Goal: Task Accomplishment & Management: Manage account settings

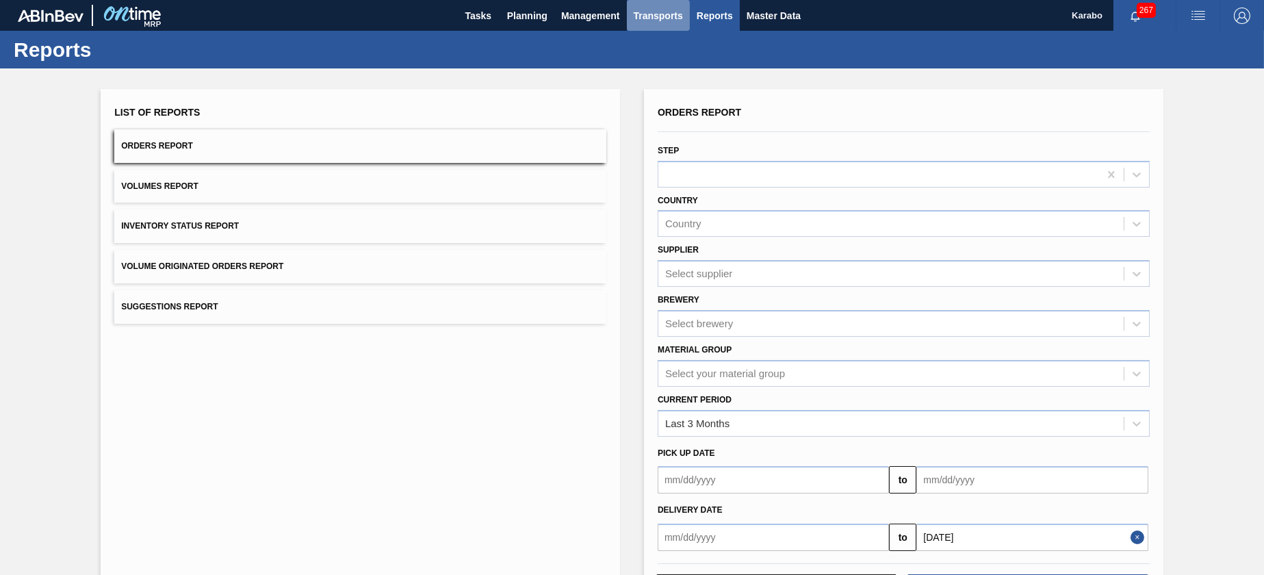
click at [649, 18] on span "Transports" at bounding box center [658, 16] width 49 height 16
click at [579, 19] on div at bounding box center [632, 287] width 1264 height 575
click at [581, 19] on span "Management" at bounding box center [590, 16] width 59 height 16
click at [668, 23] on div at bounding box center [632, 287] width 1264 height 575
click at [662, 23] on span "Transports" at bounding box center [658, 16] width 49 height 16
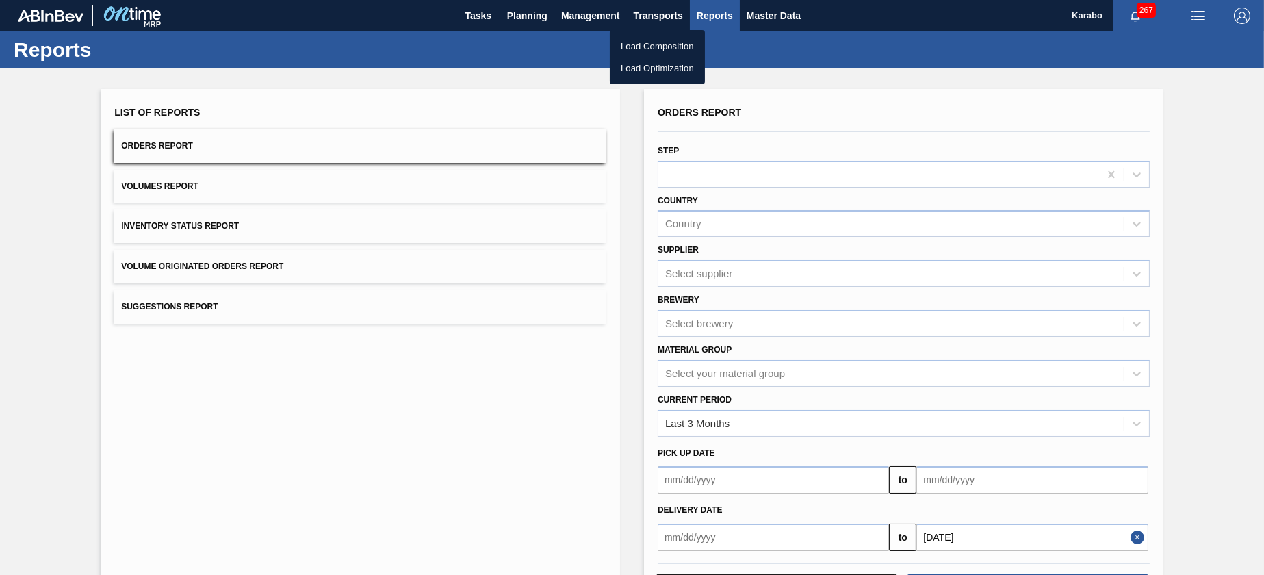
click at [775, 39] on div at bounding box center [632, 287] width 1264 height 575
click at [461, 24] on button "Tasks" at bounding box center [478, 15] width 44 height 31
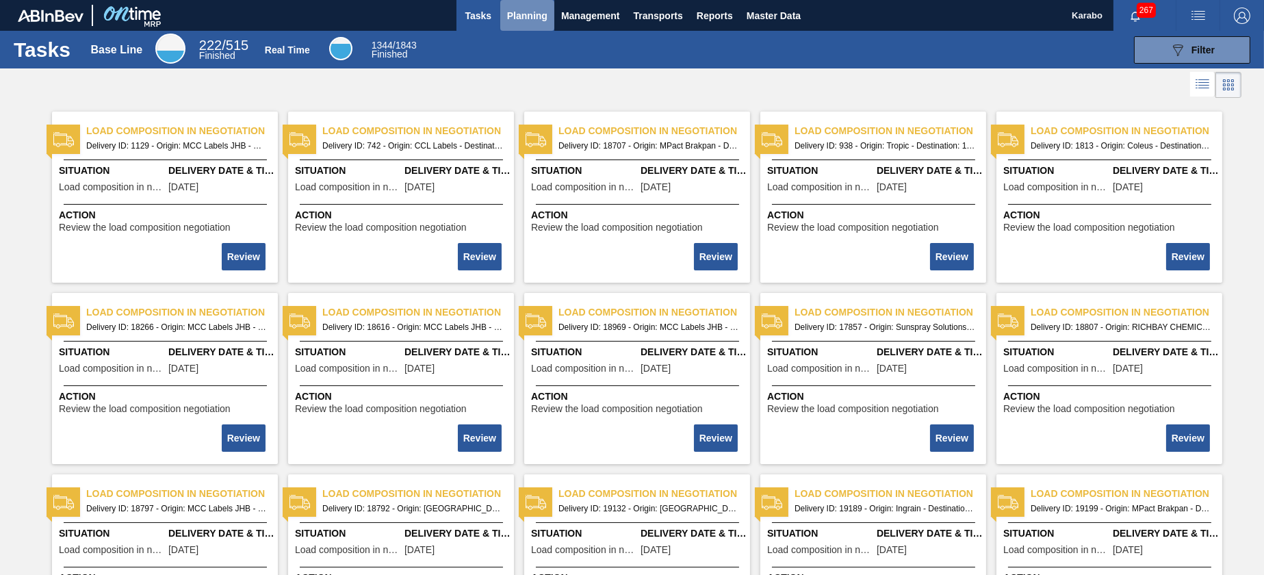
click at [530, 19] on span "Planning" at bounding box center [527, 16] width 40 height 16
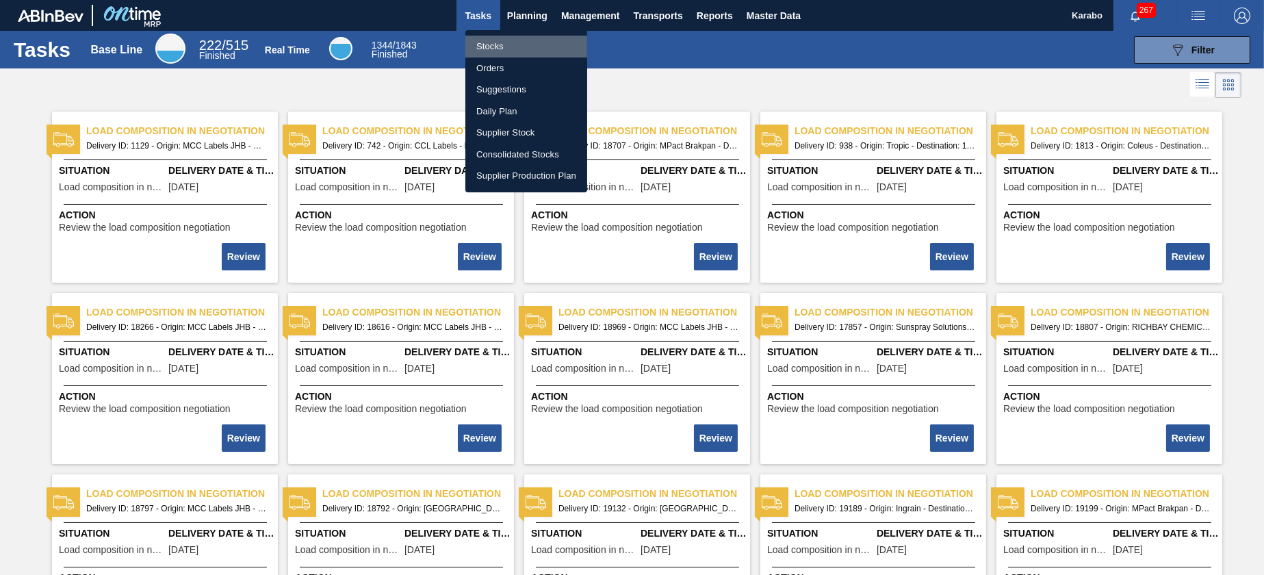
click at [533, 39] on li "Stocks" at bounding box center [526, 47] width 122 height 22
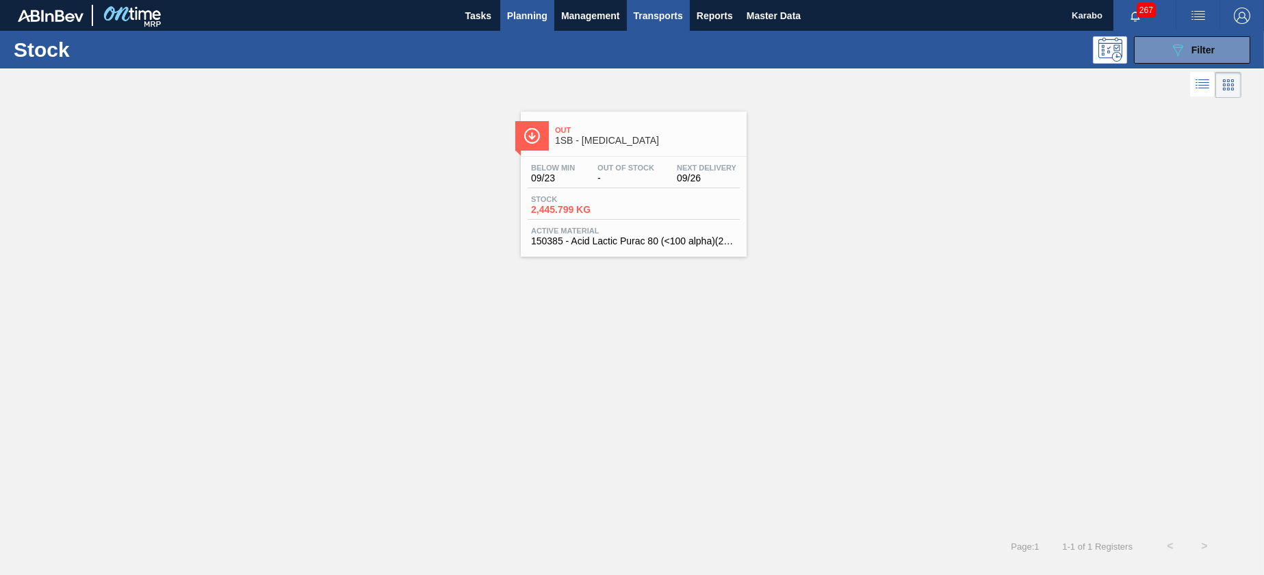
click at [653, 20] on span "Transports" at bounding box center [658, 16] width 49 height 16
click at [655, 39] on li "Load Composition" at bounding box center [657, 47] width 95 height 22
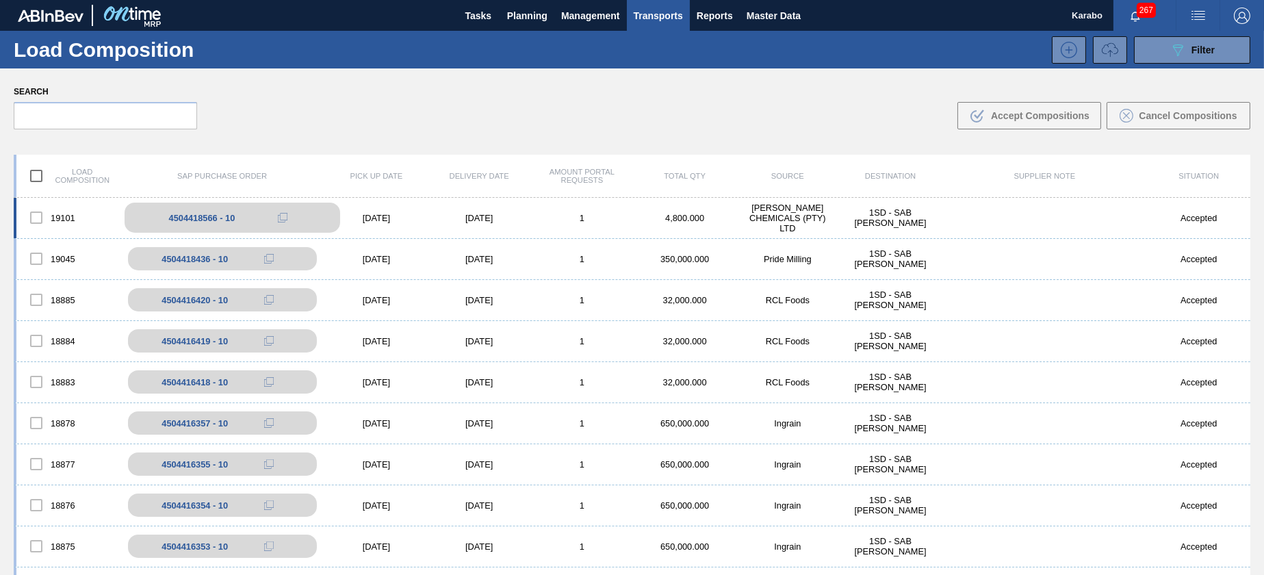
scroll to position [718, 0]
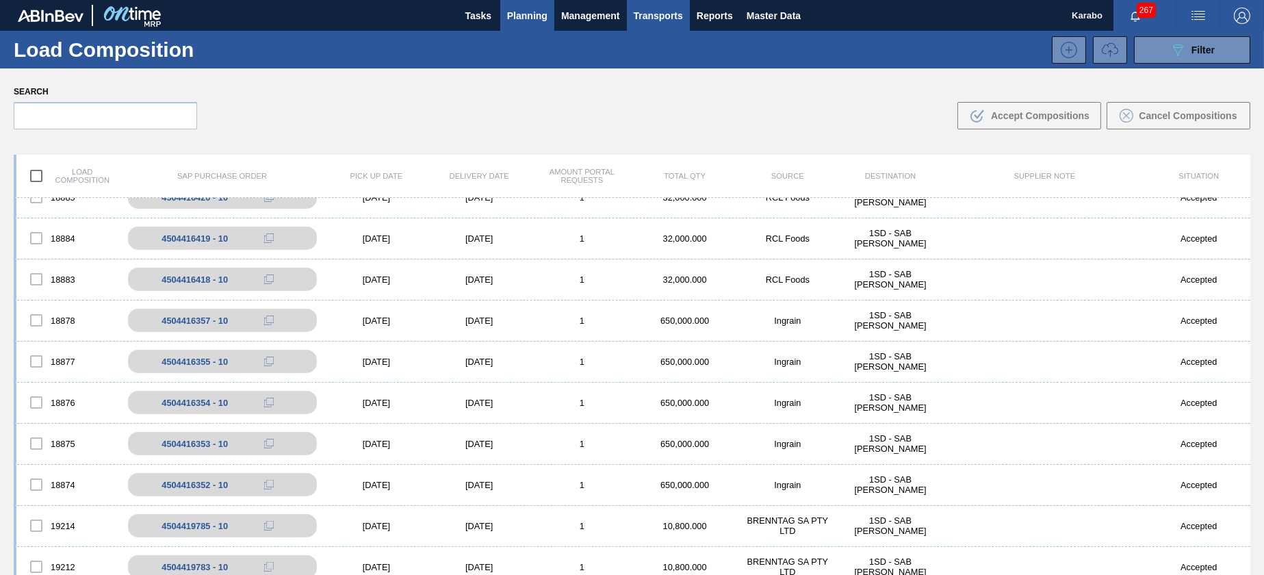
click at [530, 20] on span "Planning" at bounding box center [527, 16] width 40 height 16
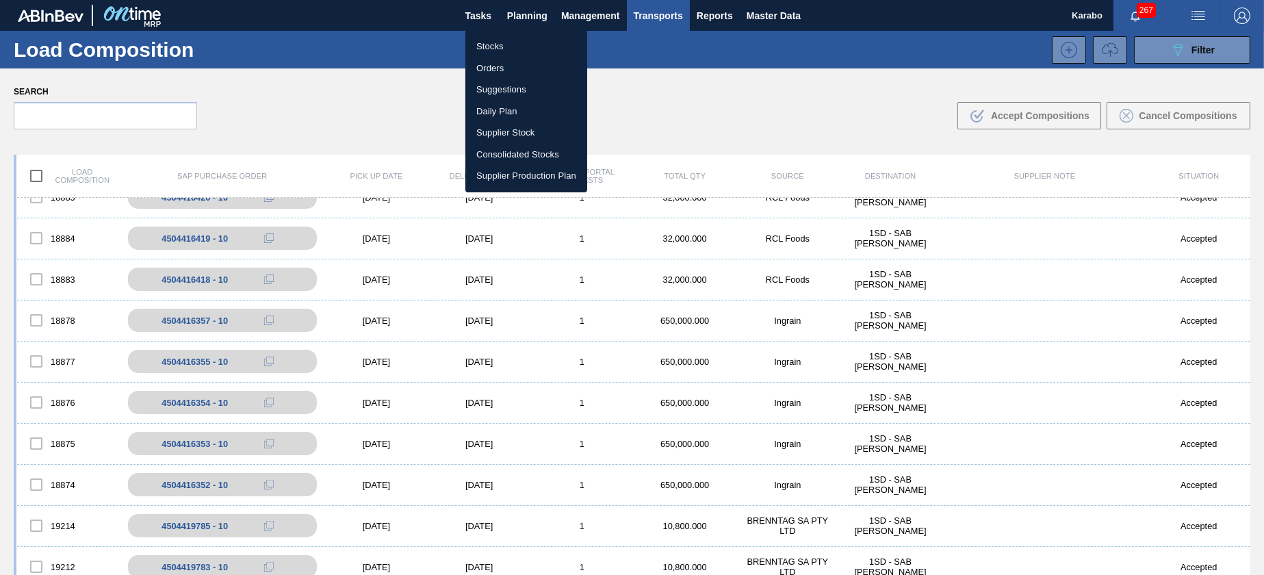
drag, startPoint x: 519, startPoint y: 62, endPoint x: 742, endPoint y: 63, distance: 223.7
click at [518, 62] on li "Orders" at bounding box center [526, 68] width 122 height 22
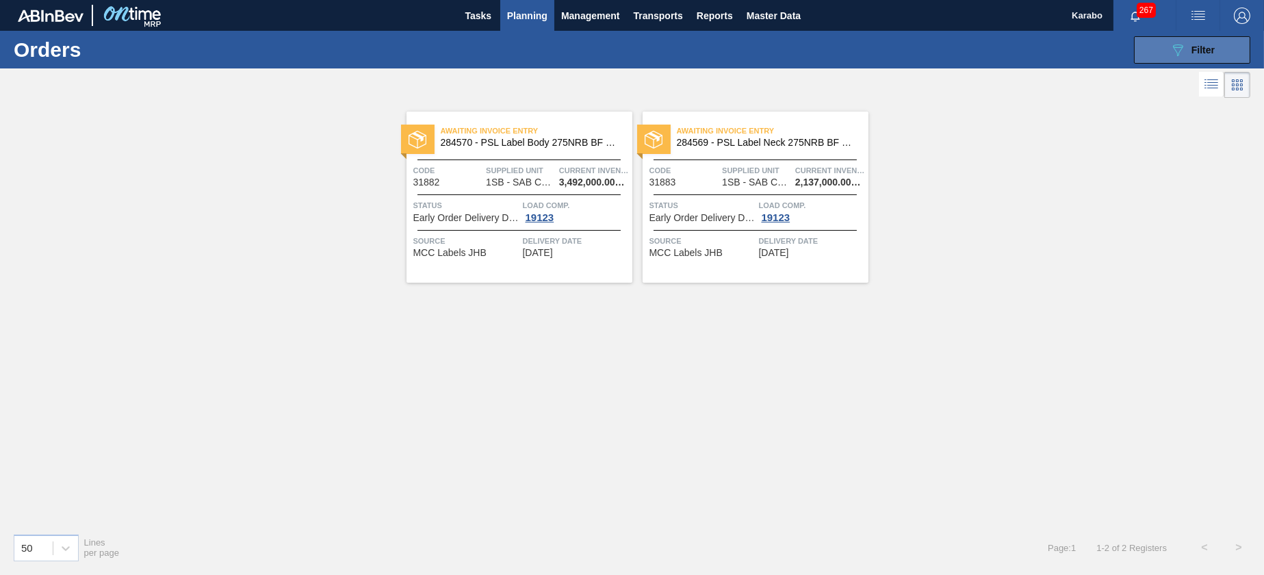
click at [1152, 44] on button "089F7B8B-B2A5-4AFE-B5C0-19BA573D28AC Filter" at bounding box center [1192, 49] width 116 height 27
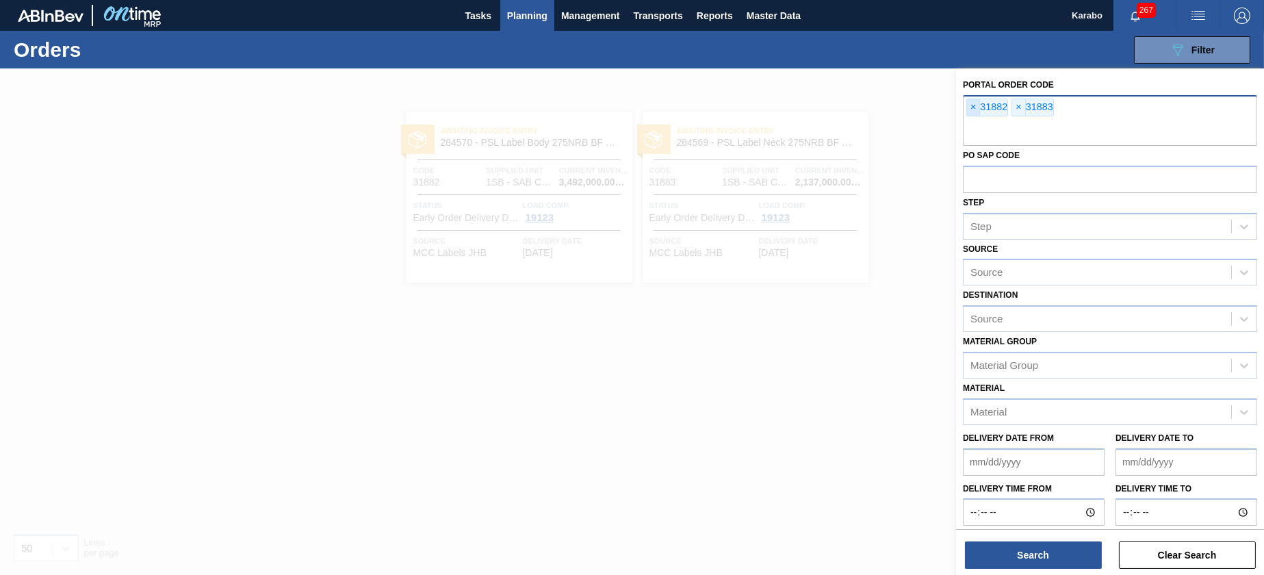
click at [975, 104] on span "×" at bounding box center [973, 107] width 13 height 16
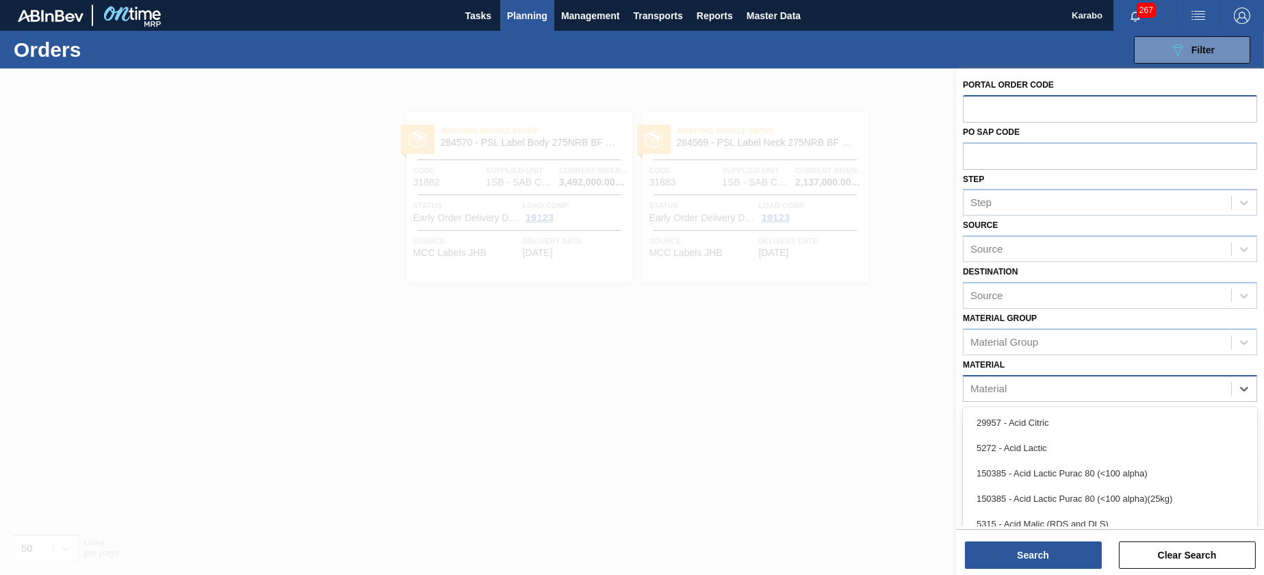
click at [1056, 377] on div "Material" at bounding box center [1110, 388] width 294 height 27
type input "malt"
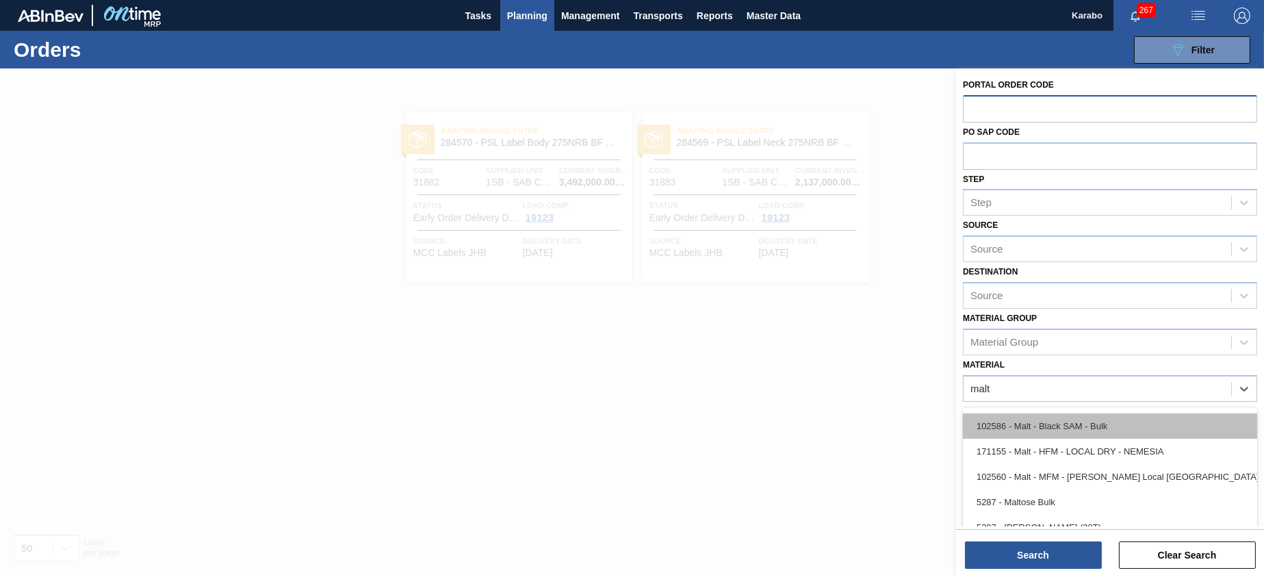
scroll to position [103, 0]
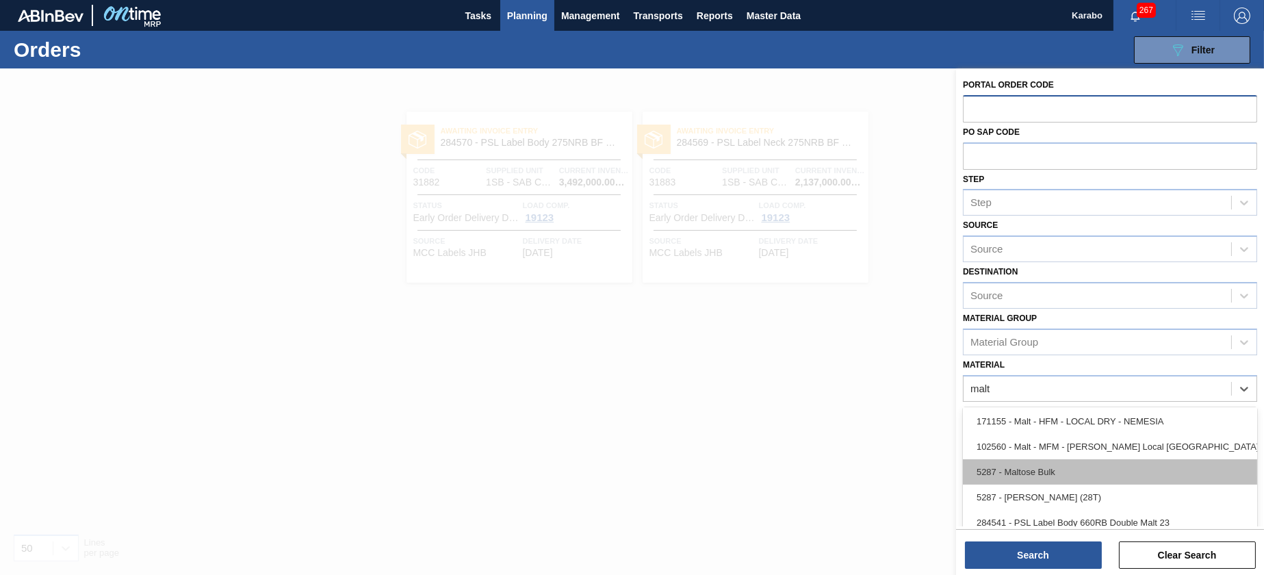
click at [1115, 474] on div "5287 - Maltose Bulk" at bounding box center [1110, 471] width 294 height 25
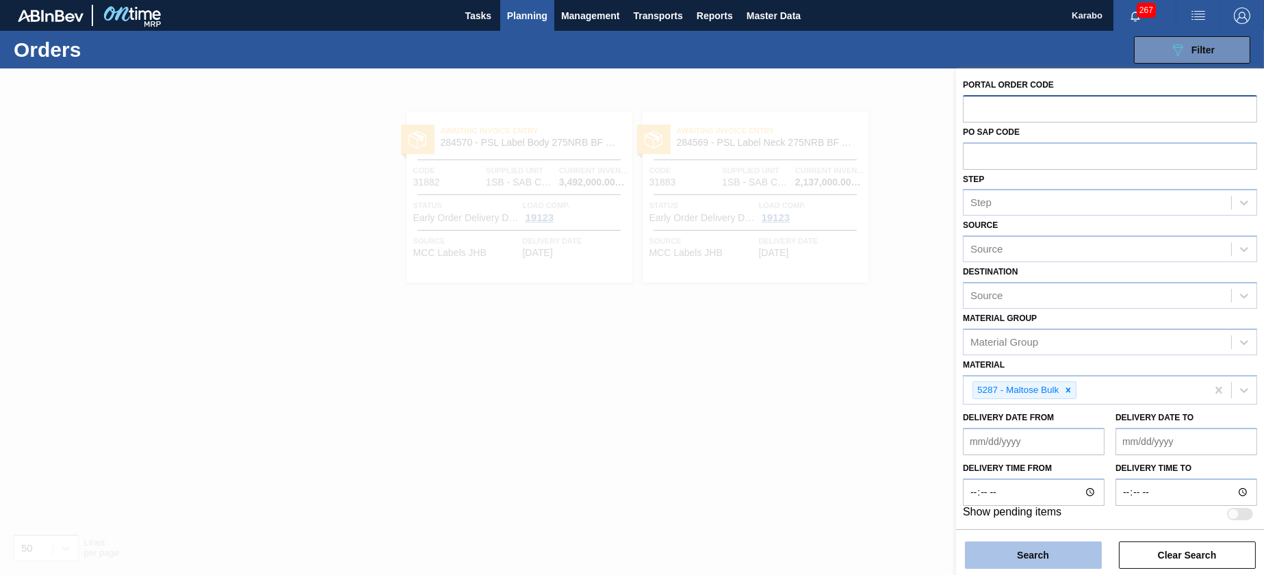
click at [1058, 558] on button "Search" at bounding box center [1033, 554] width 137 height 27
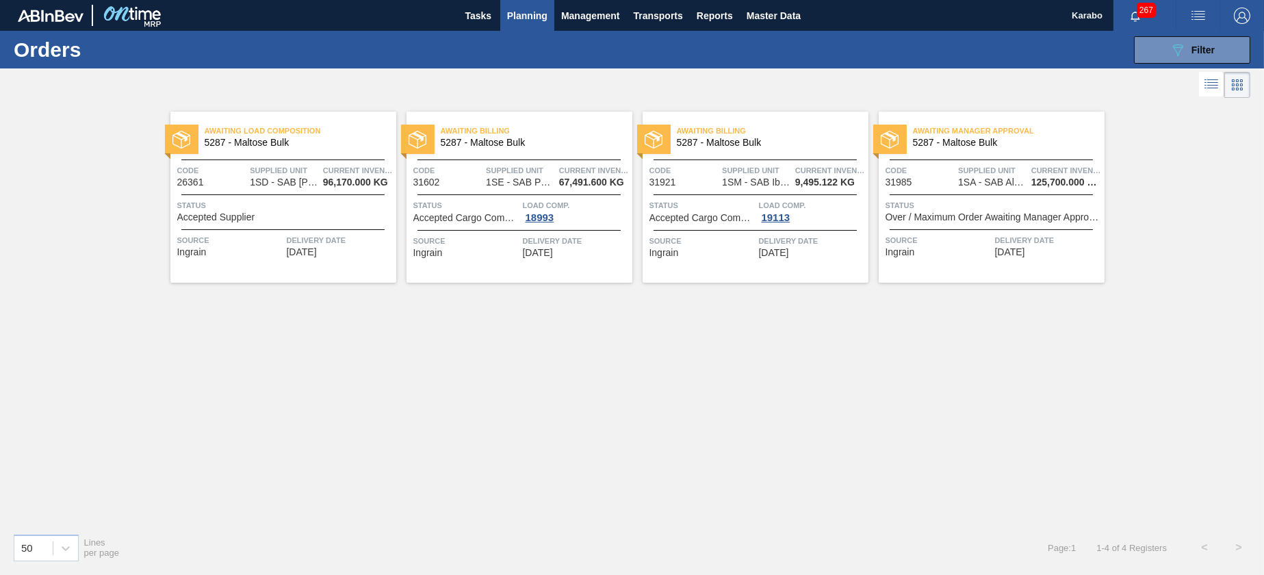
click at [480, 255] on div "Source Ingrain" at bounding box center [466, 246] width 106 height 24
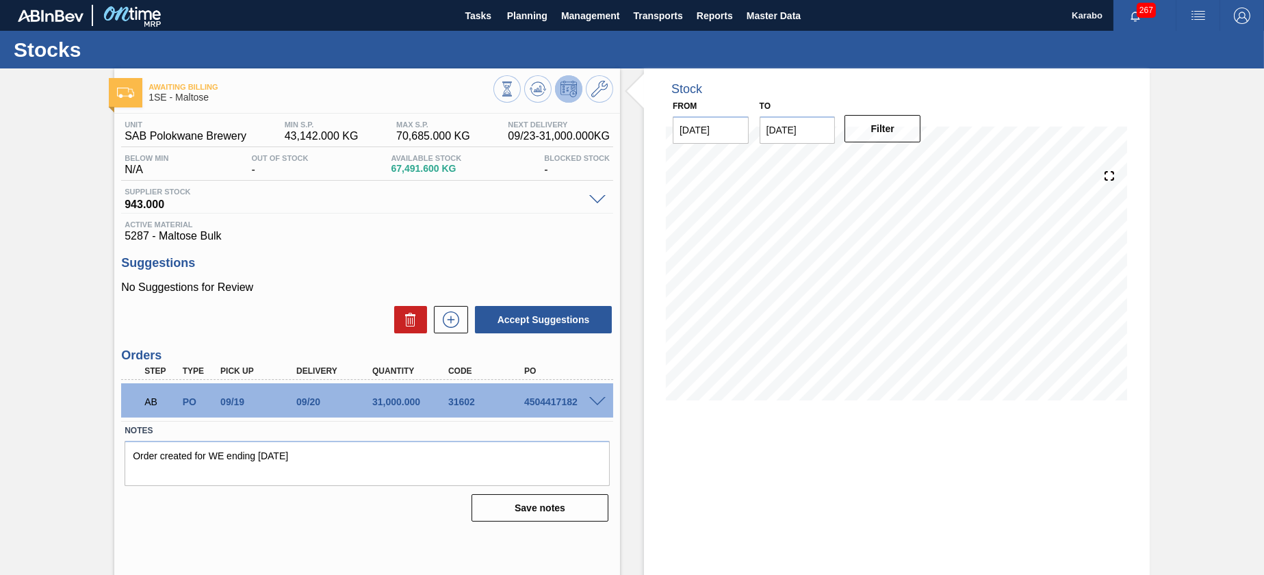
click at [598, 404] on span at bounding box center [597, 402] width 16 height 10
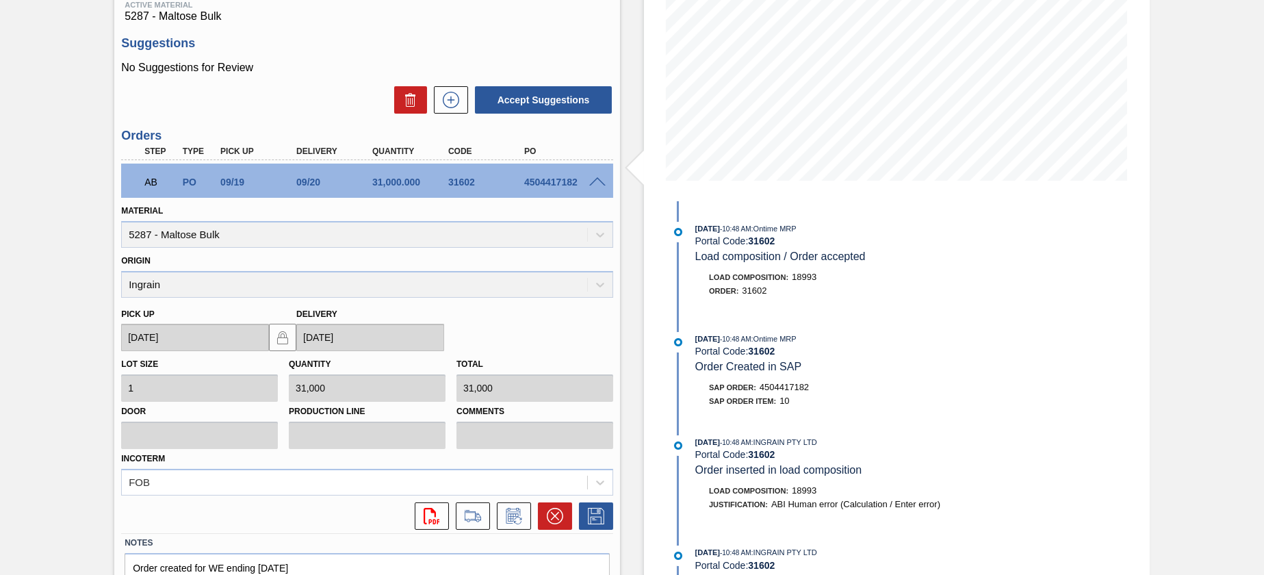
scroll to position [291, 0]
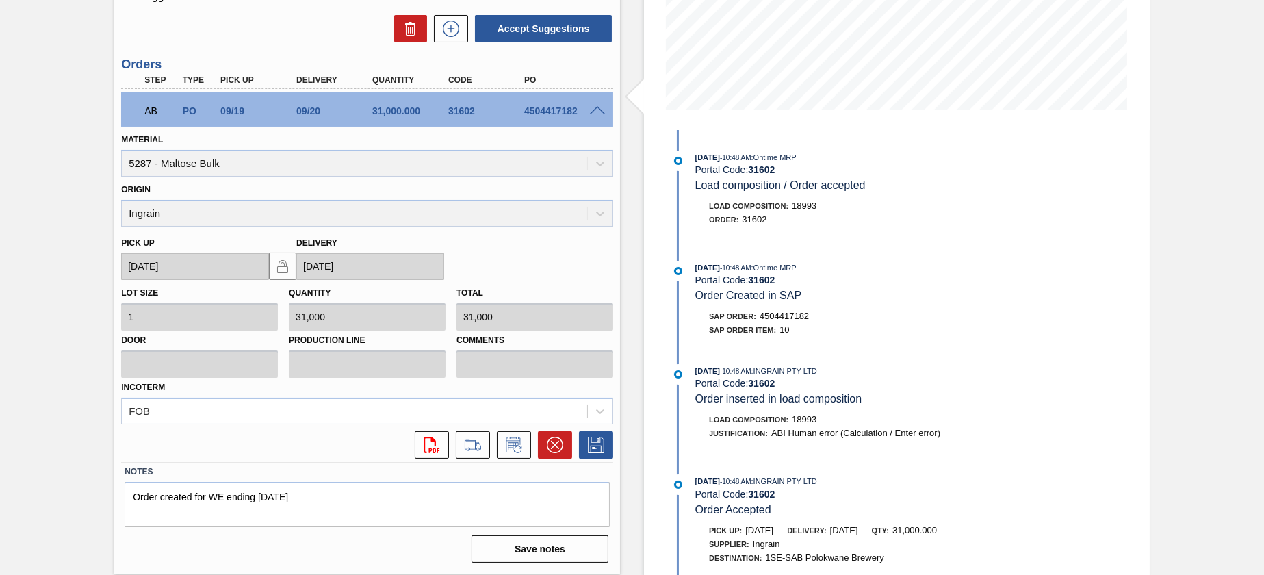
click at [794, 318] on span "4504417182" at bounding box center [783, 316] width 49 height 10
copy span "4504417182"
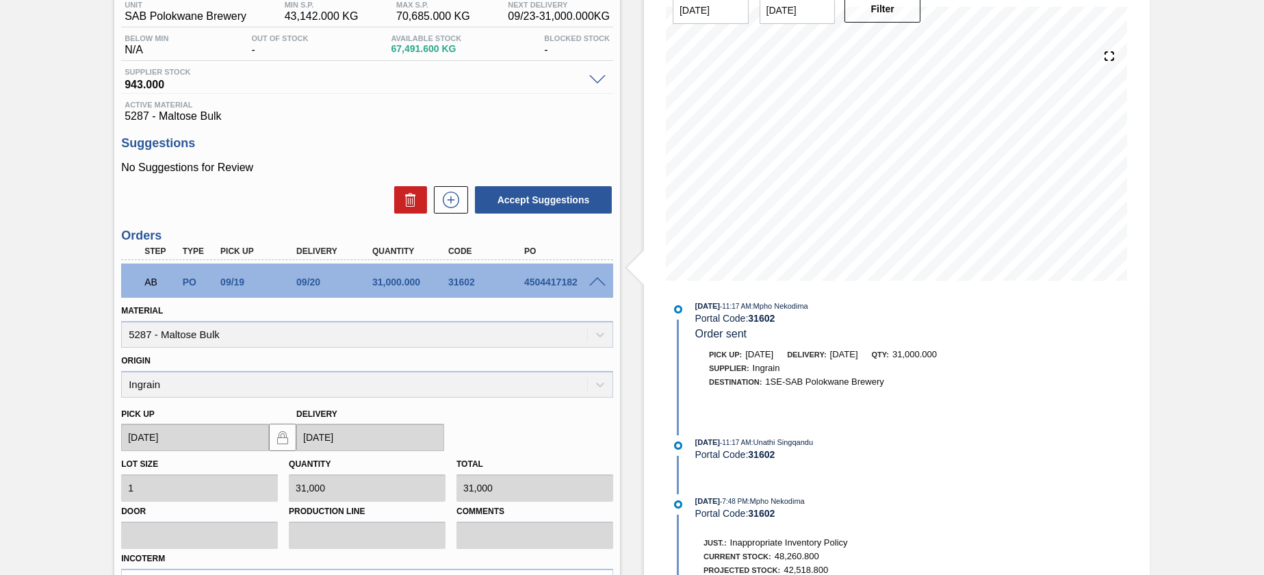
scroll to position [0, 0]
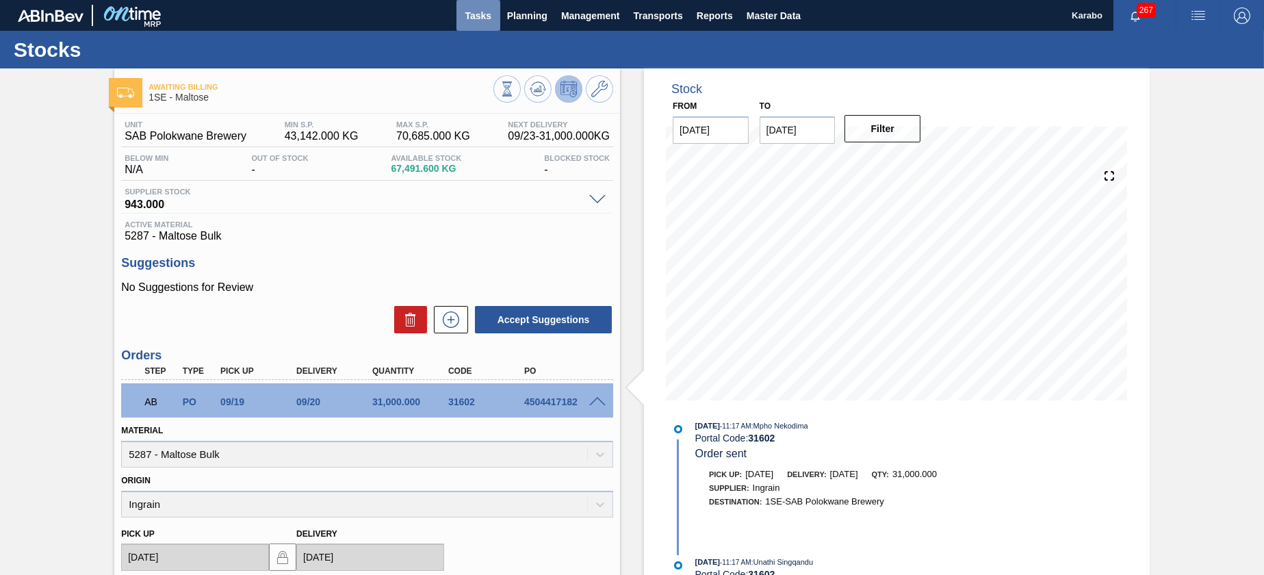
click at [487, 16] on span "Tasks" at bounding box center [478, 16] width 30 height 16
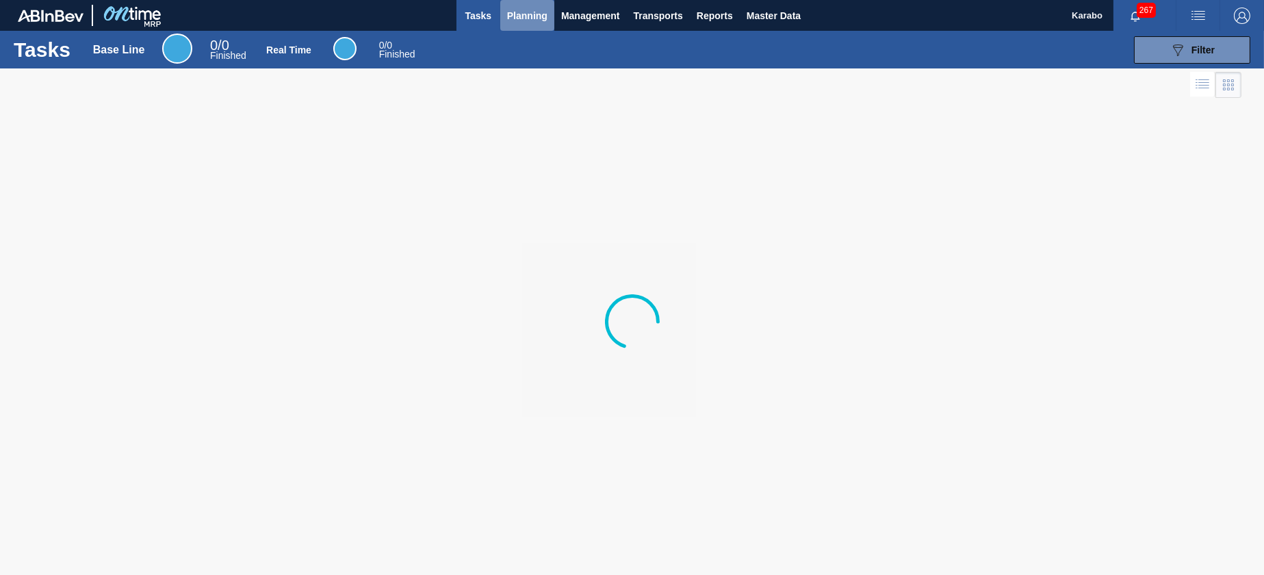
click at [528, 18] on span "Planning" at bounding box center [527, 16] width 40 height 16
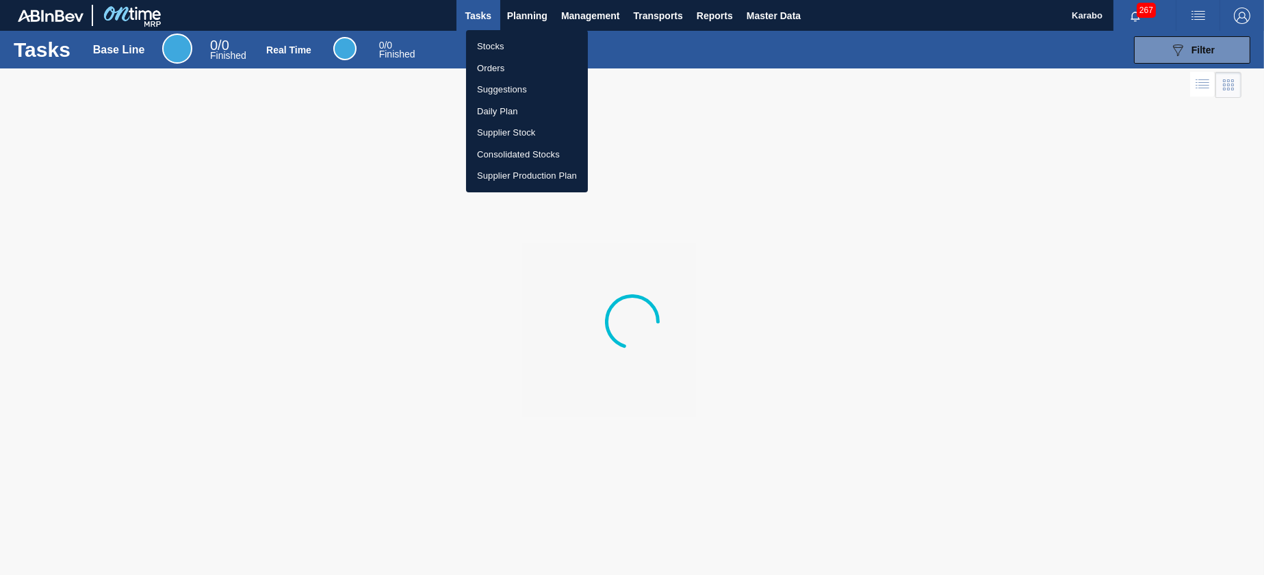
click at [863, 181] on div at bounding box center [632, 287] width 1264 height 575
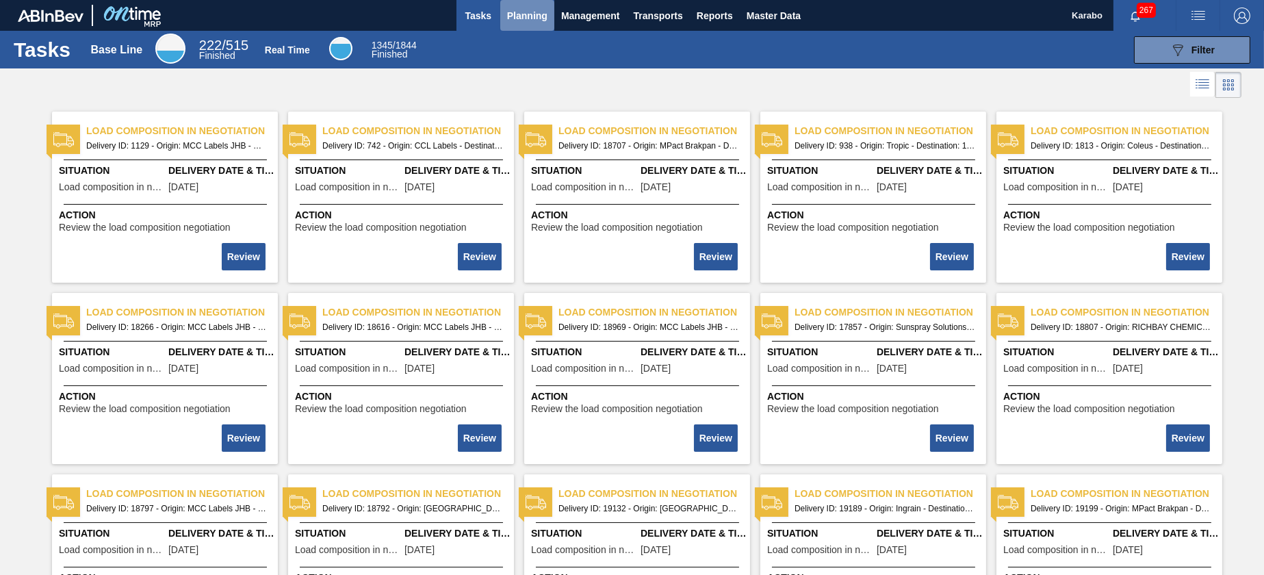
click at [519, 23] on span "Planning" at bounding box center [527, 16] width 40 height 16
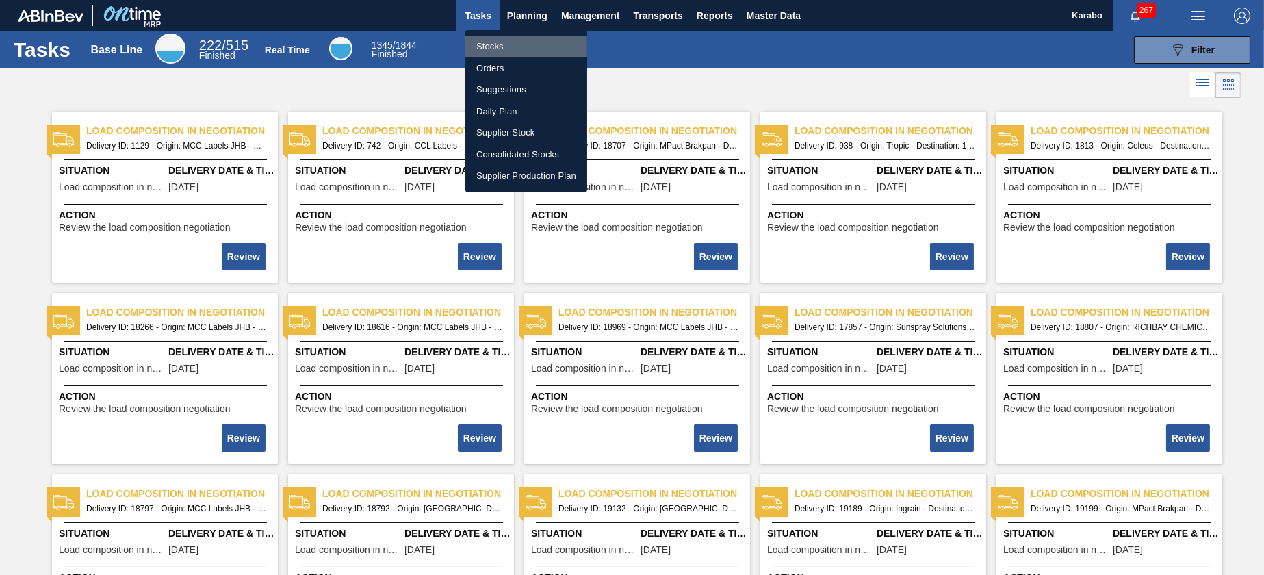
click at [520, 42] on li "Stocks" at bounding box center [526, 47] width 122 height 22
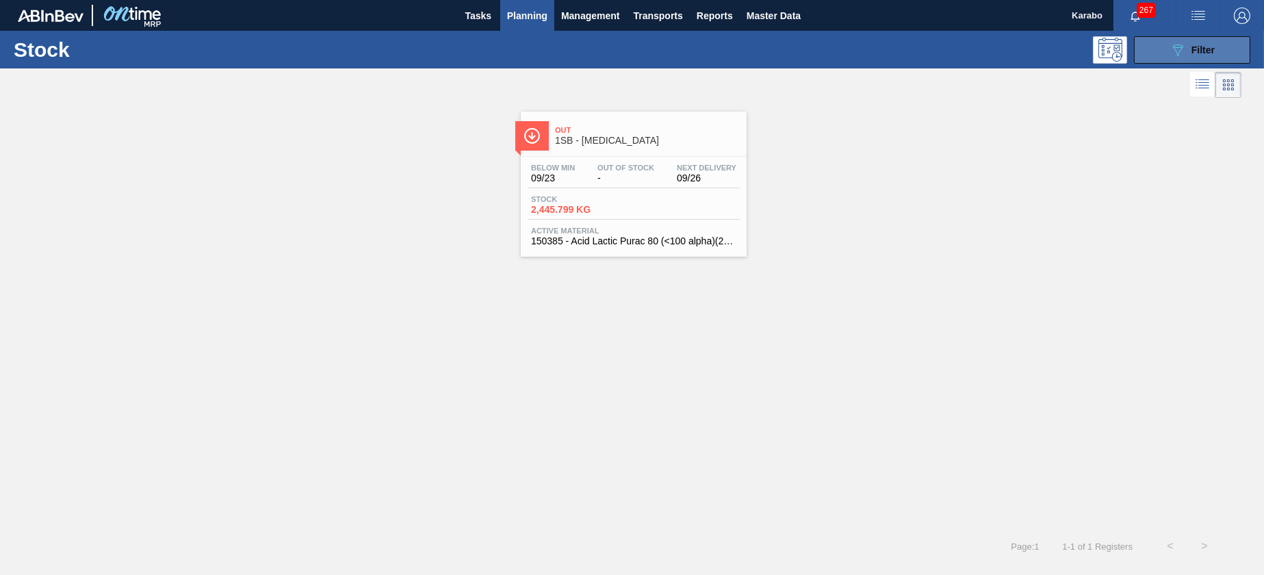
click at [1152, 61] on button "089F7B8B-B2A5-4AFE-B5C0-19BA573D28AC Filter" at bounding box center [1192, 49] width 116 height 27
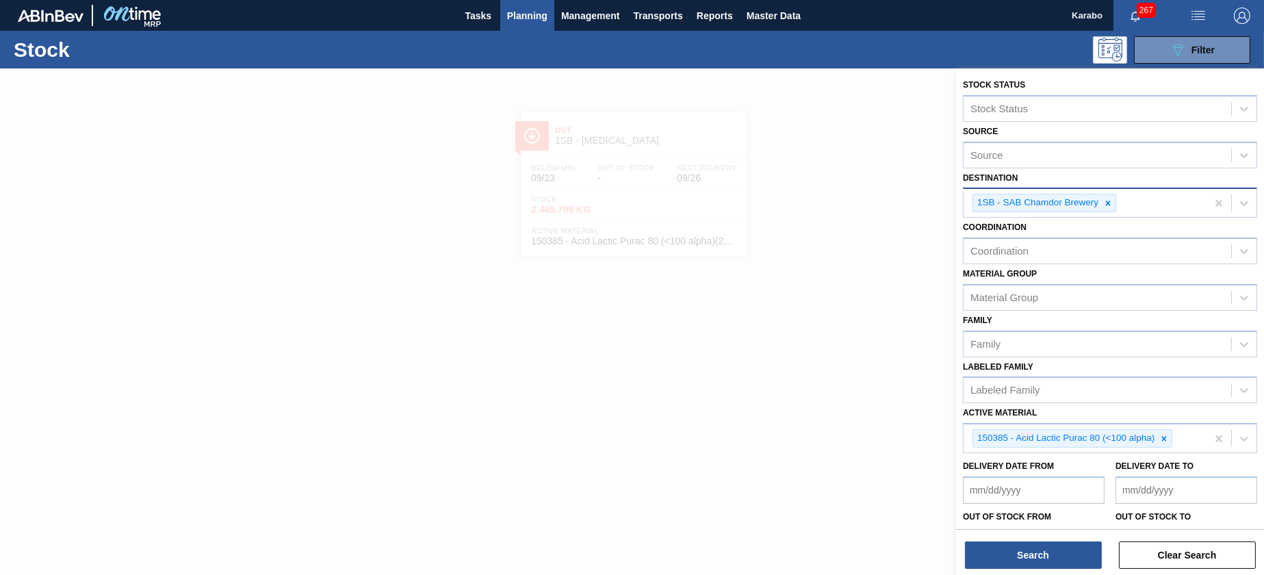
click at [1109, 198] on icon at bounding box center [1108, 203] width 10 height 10
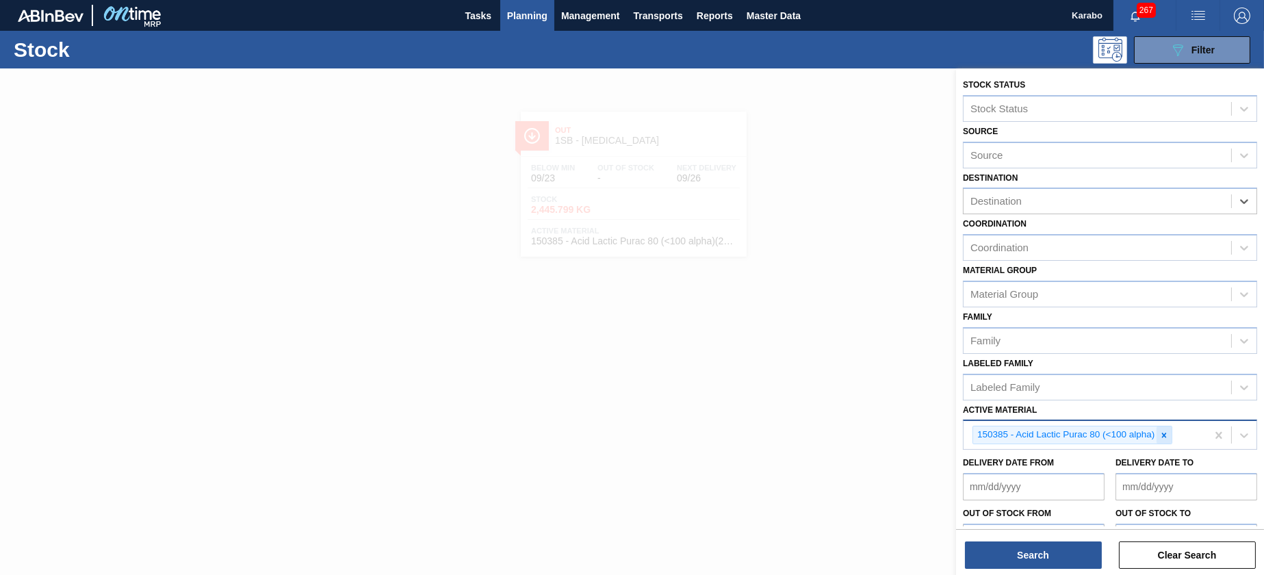
click at [1166, 433] on icon at bounding box center [1164, 435] width 10 height 10
click at [744, 103] on div at bounding box center [632, 355] width 1264 height 575
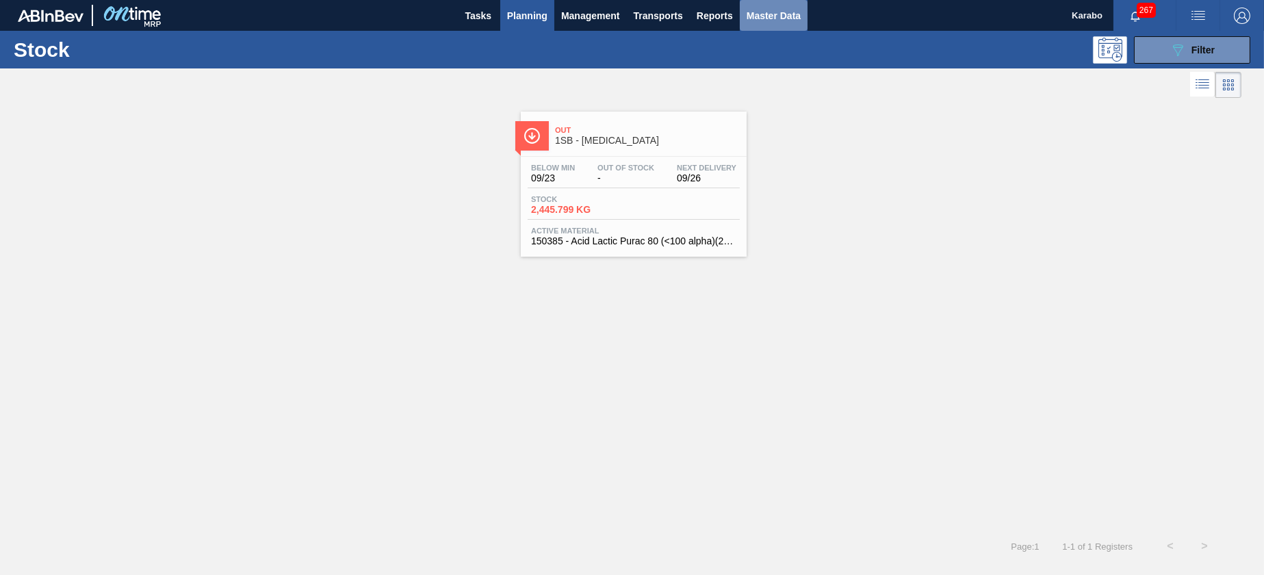
click at [765, 21] on span "Master Data" at bounding box center [773, 16] width 54 height 16
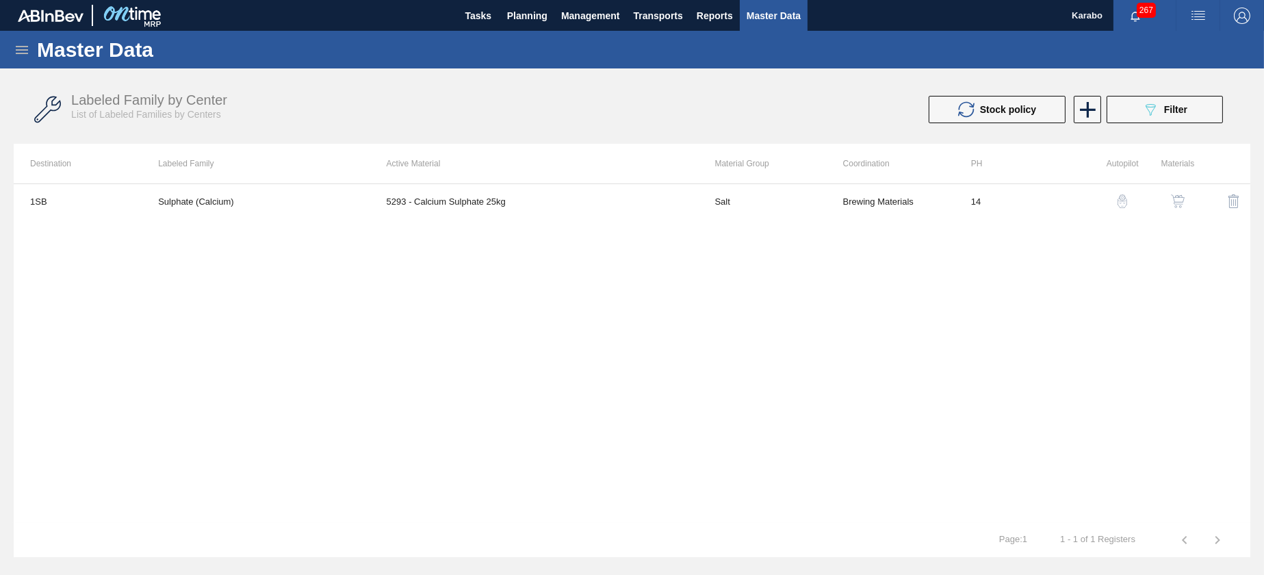
click at [26, 54] on icon at bounding box center [22, 50] width 16 height 16
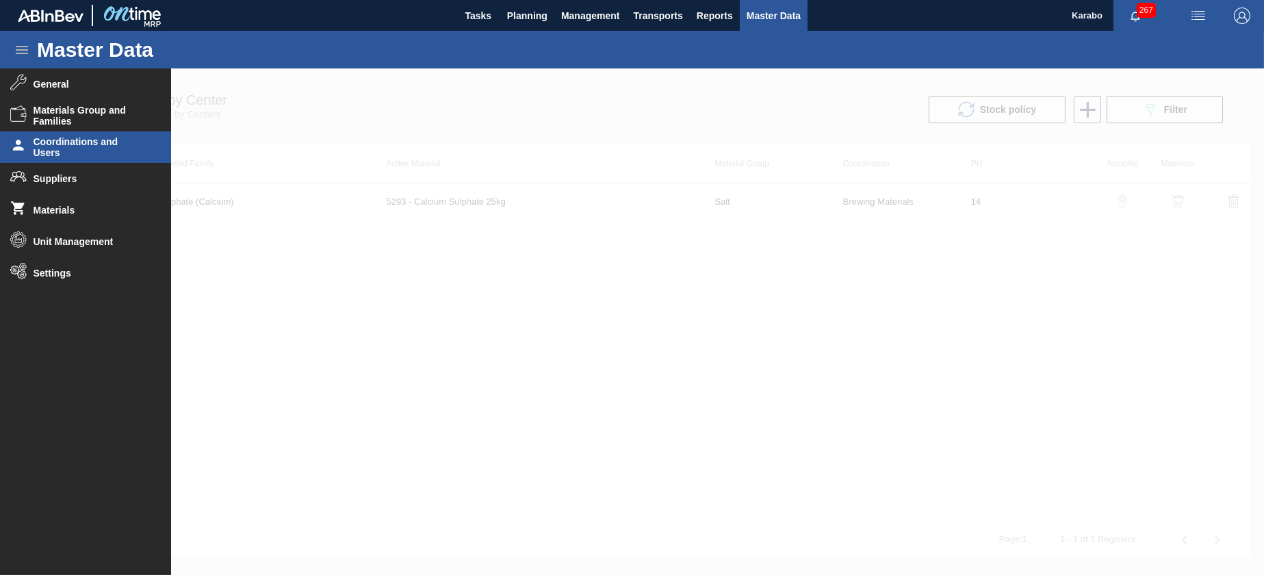
click at [81, 145] on span "Coordinations and Users" at bounding box center [90, 147] width 113 height 22
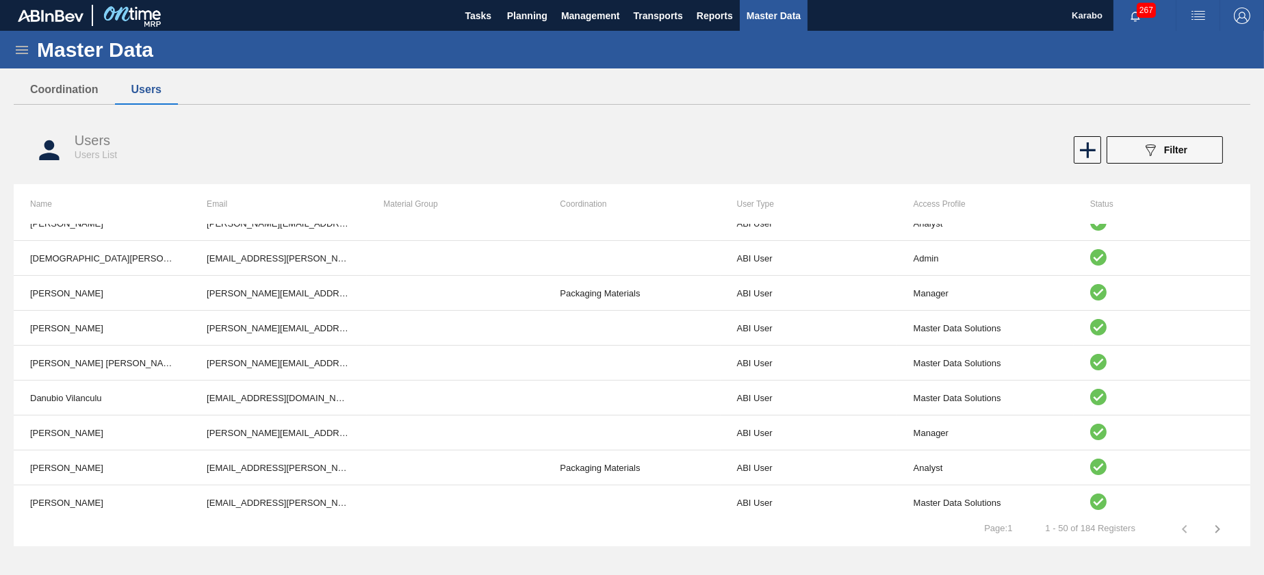
scroll to position [1026, 0]
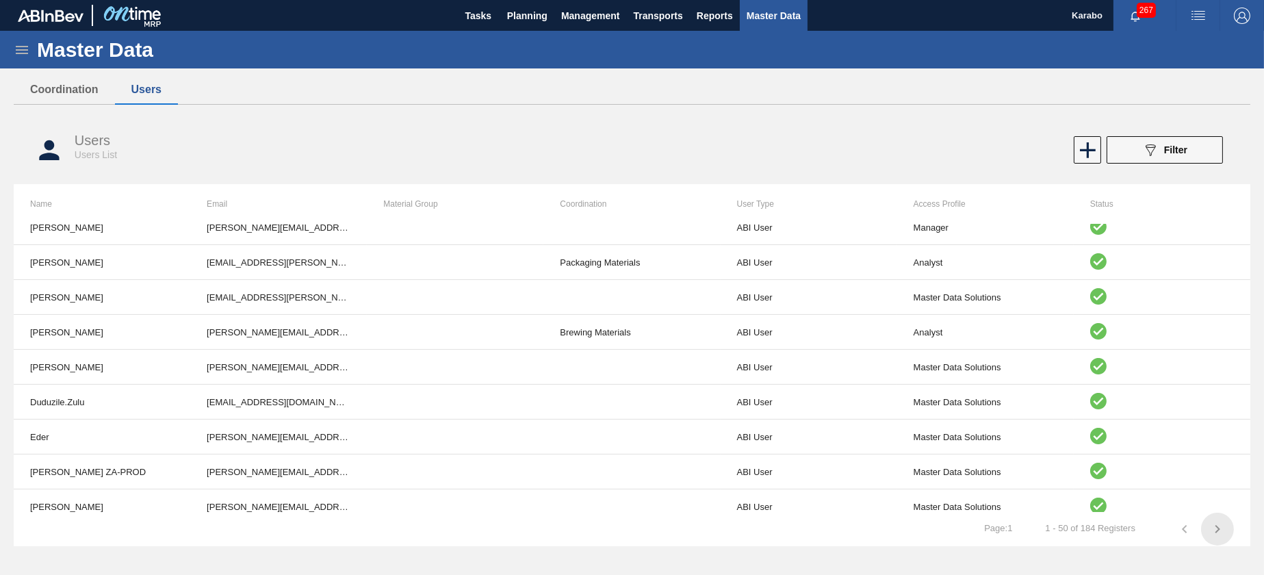
click at [1217, 534] on icon "button" at bounding box center [1217, 529] width 16 height 16
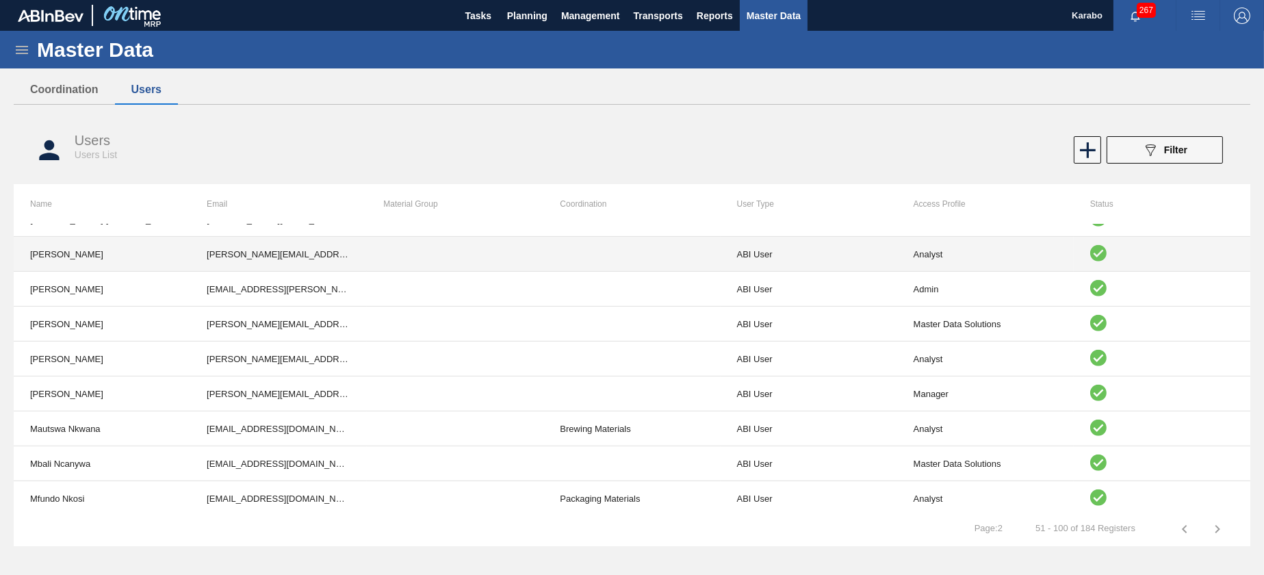
scroll to position [1454, 0]
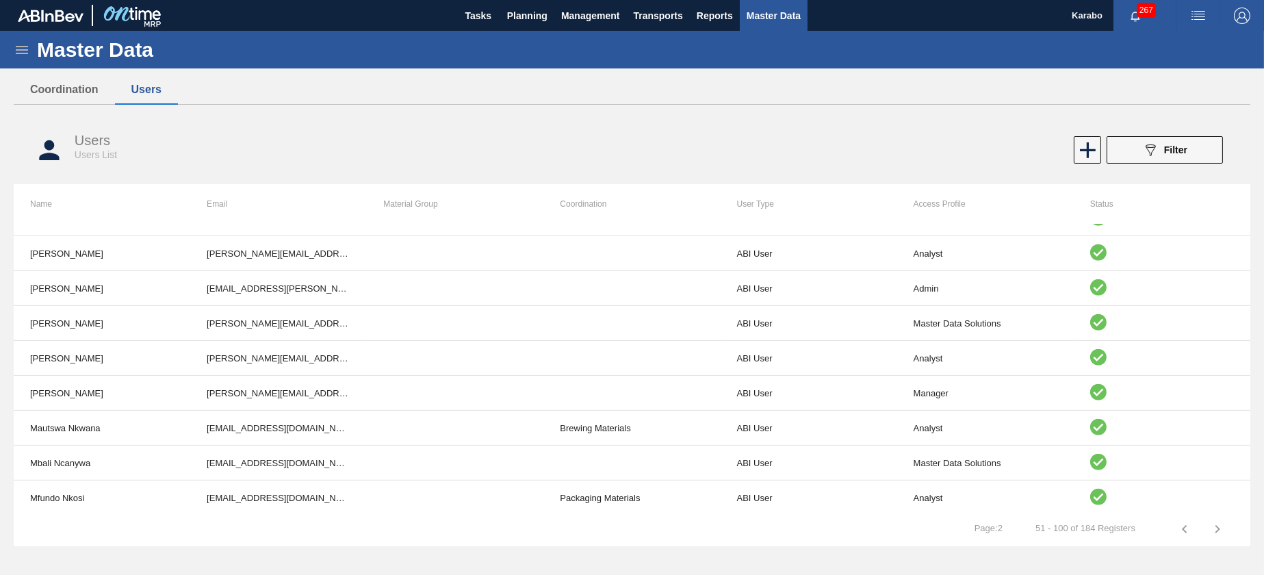
click at [1225, 530] on button "button" at bounding box center [1217, 528] width 33 height 33
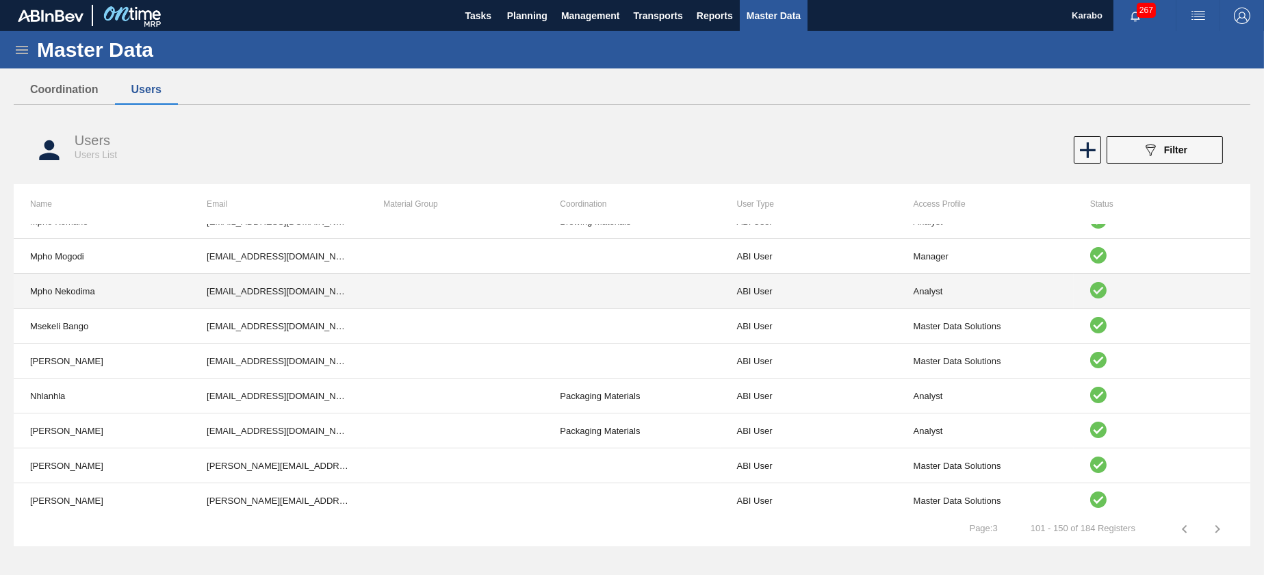
scroll to position [120, 0]
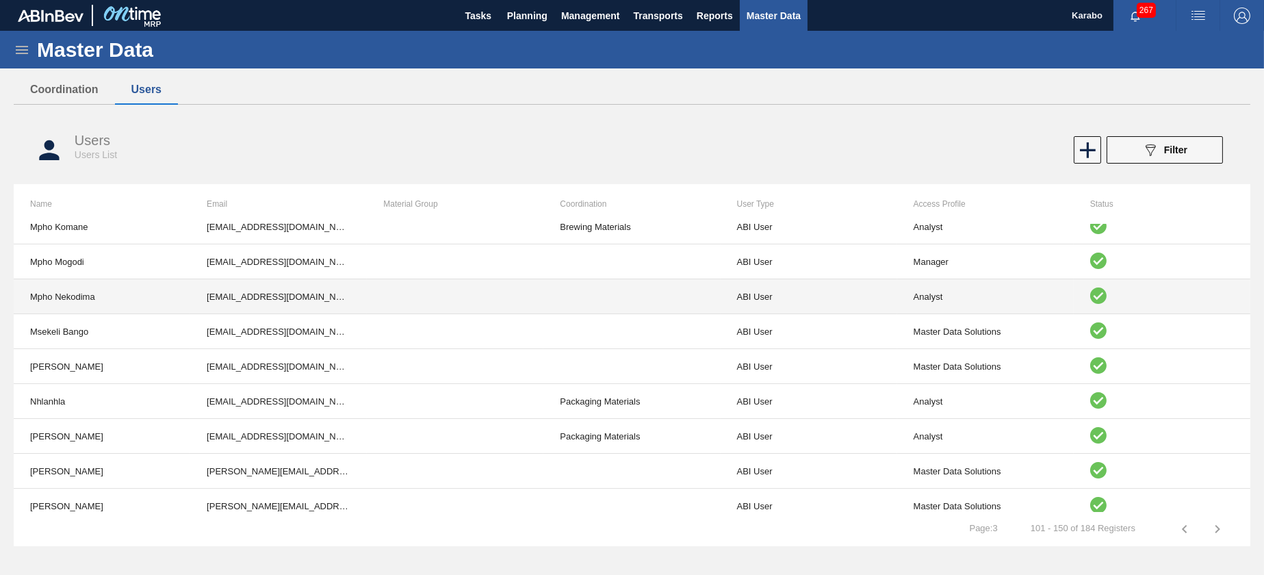
click at [796, 304] on td "ABI User" at bounding box center [808, 296] width 177 height 35
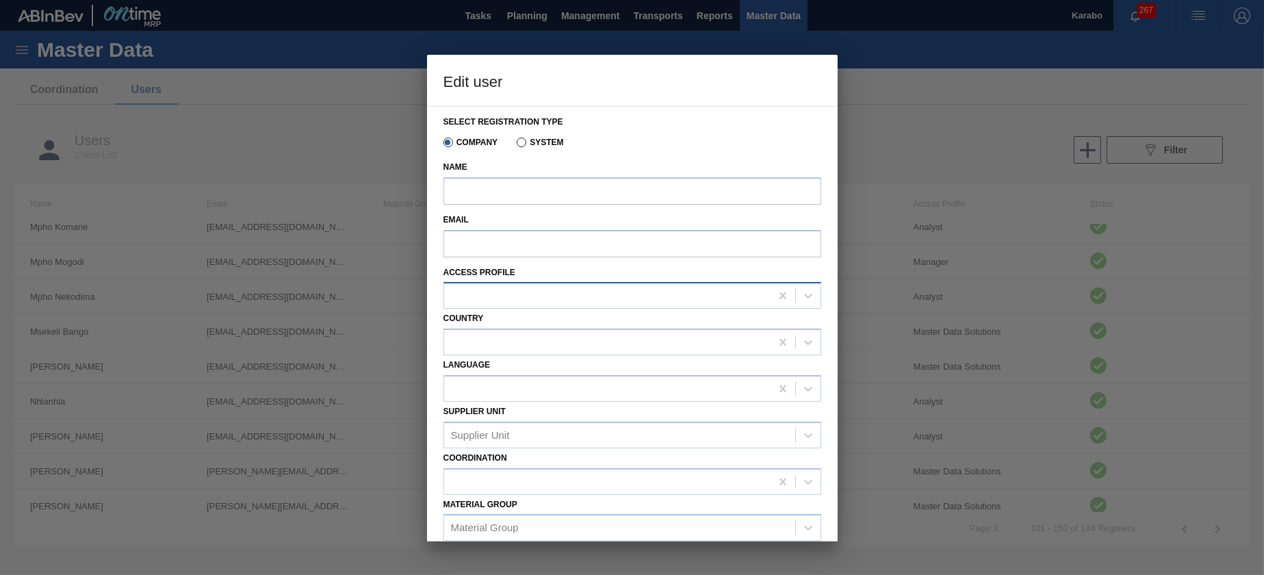
type input "Mpho Nekodima"
type input "[EMAIL_ADDRESS][DOMAIN_NAME]"
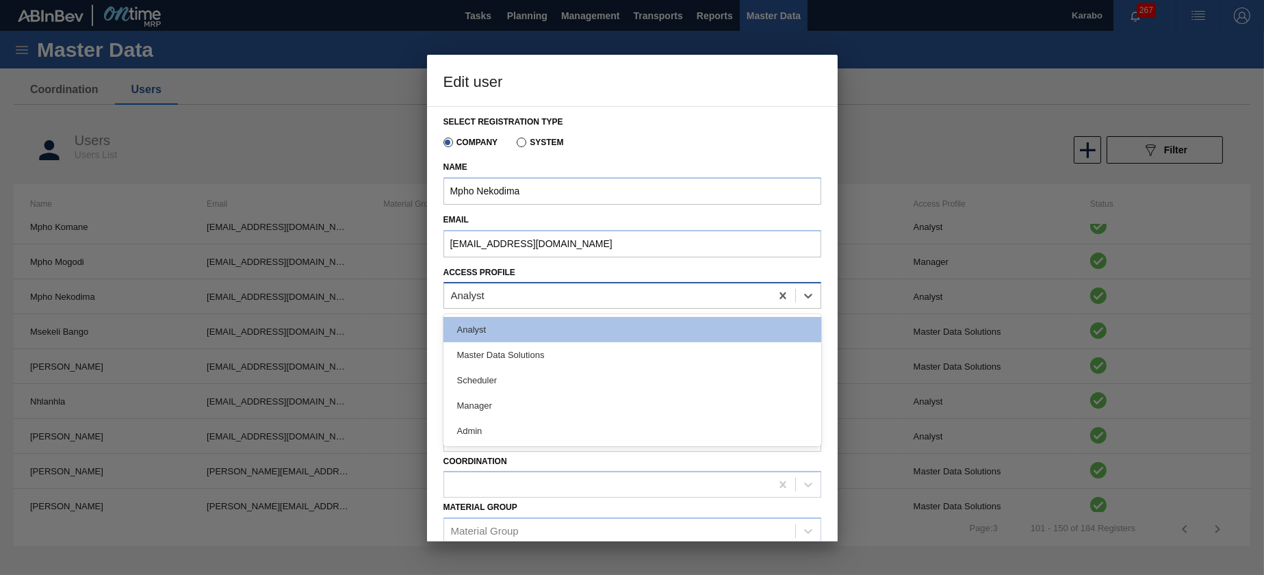
click at [575, 298] on div "Analyst" at bounding box center [607, 296] width 326 height 20
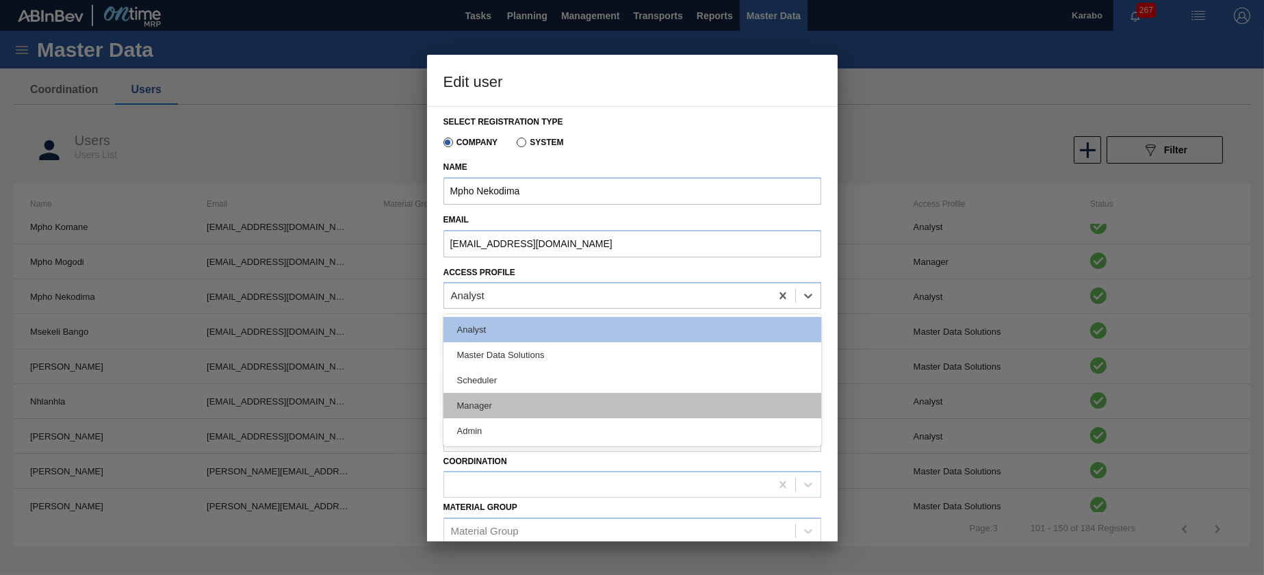
click at [547, 398] on div "Manager" at bounding box center [632, 405] width 378 height 25
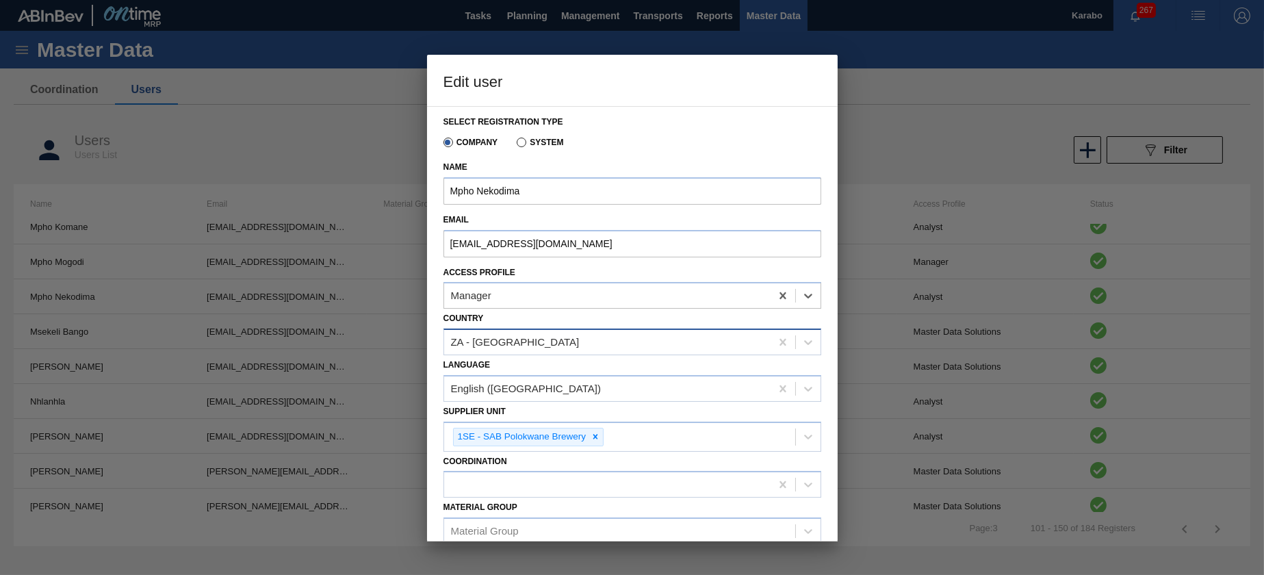
scroll to position [96, 0]
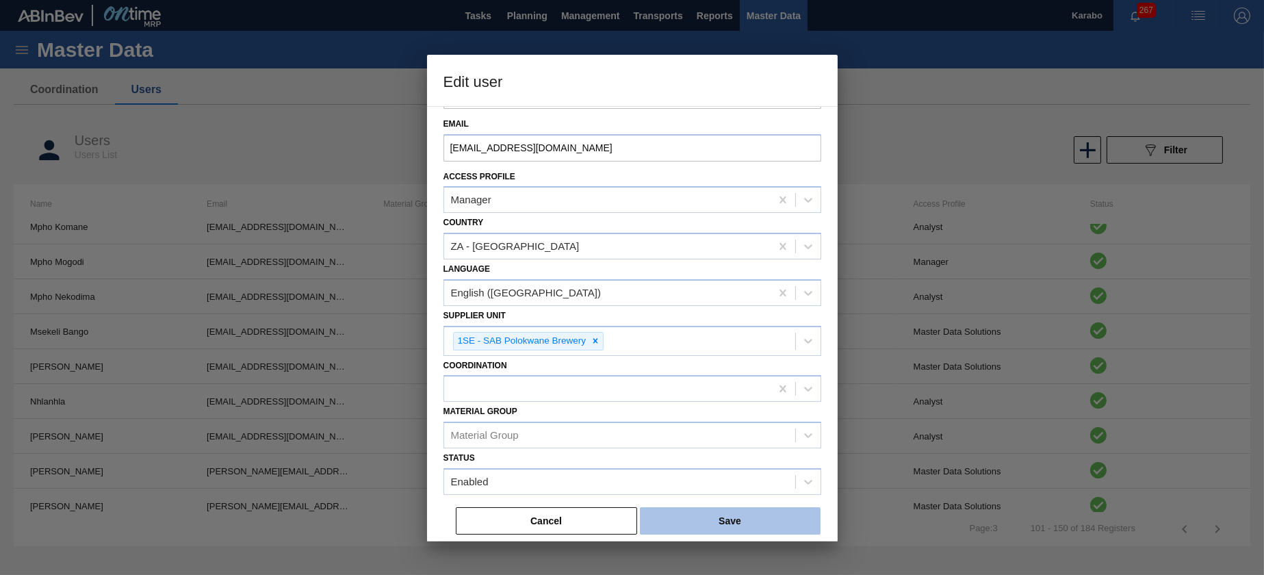
click at [679, 521] on button "Save" at bounding box center [730, 520] width 181 height 27
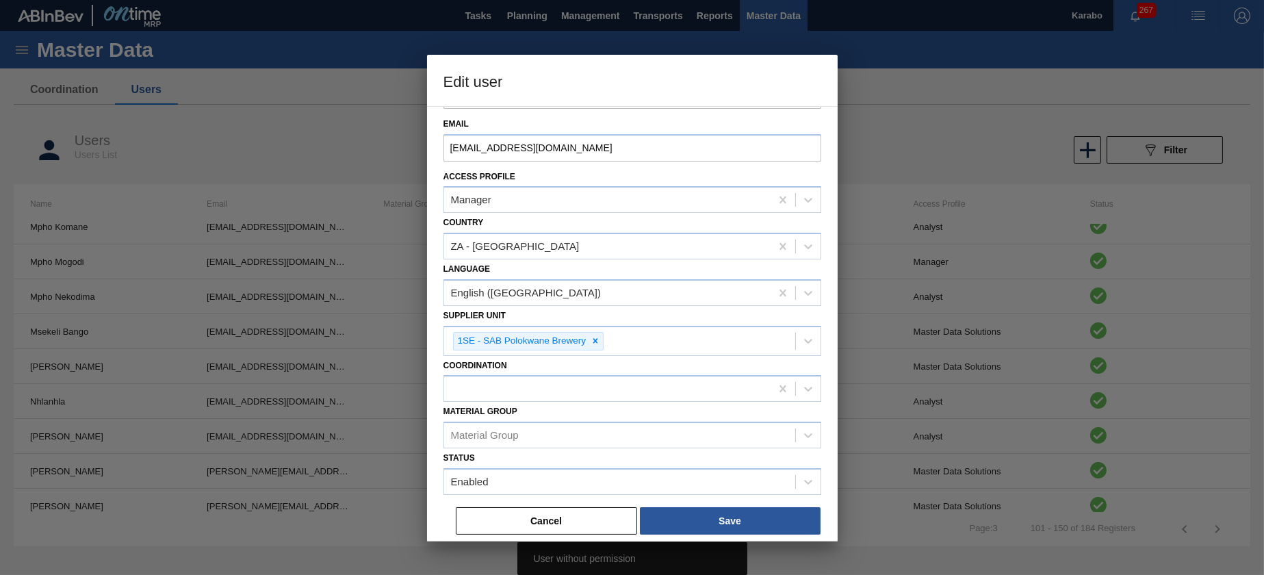
click at [582, 510] on button "Cancel" at bounding box center [546, 520] width 181 height 27
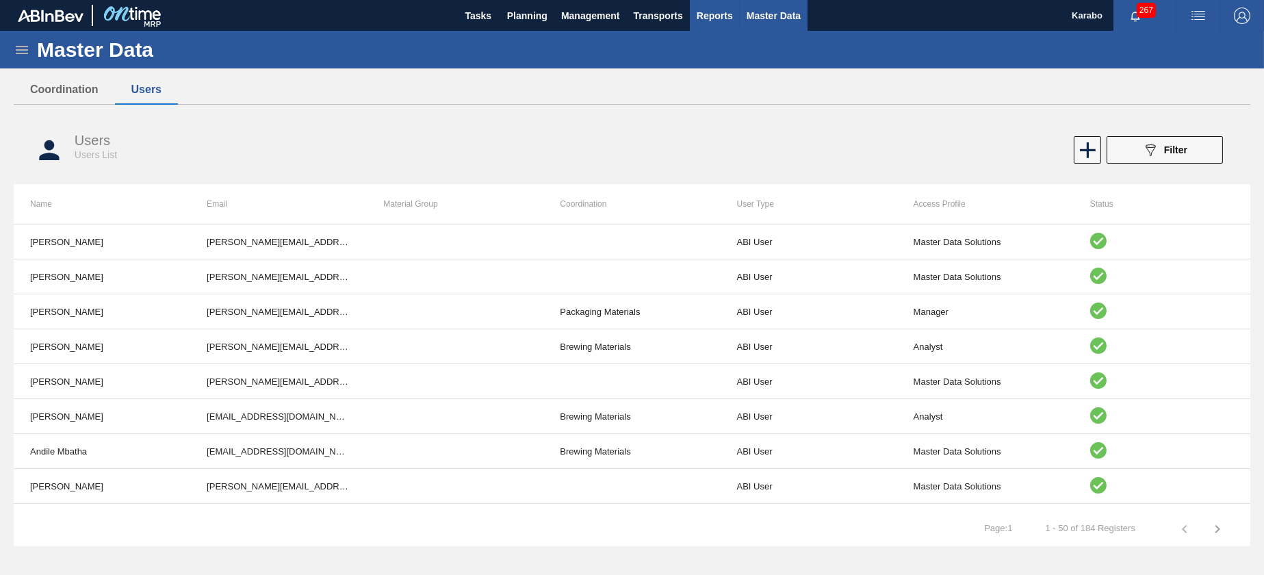
click at [690, 13] on button "Reports" at bounding box center [715, 15] width 50 height 31
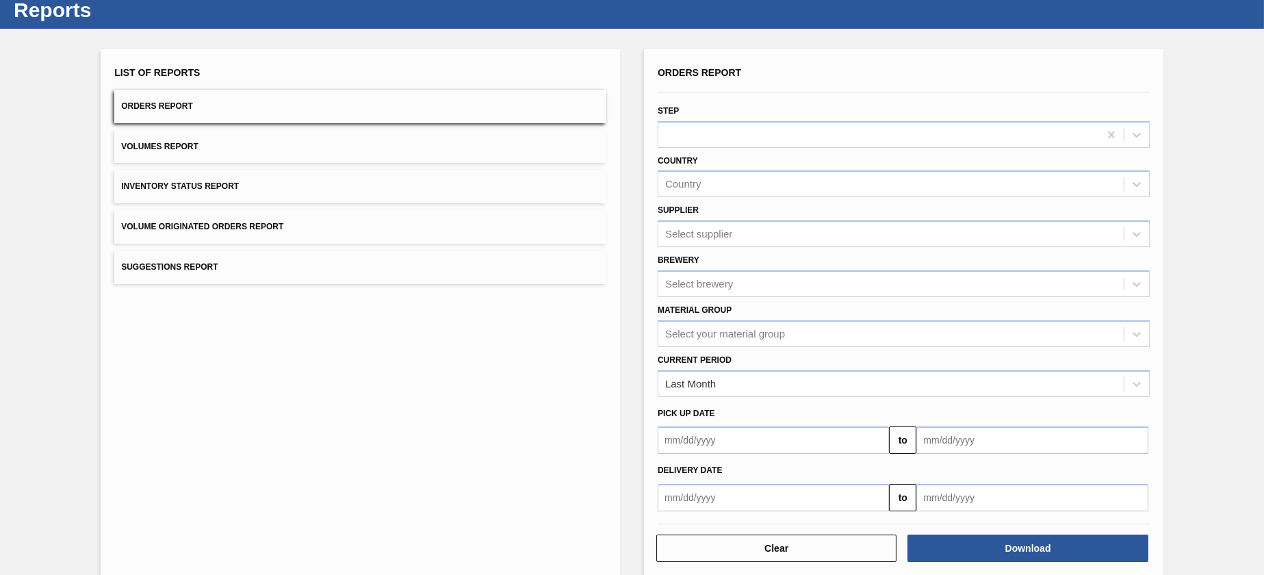
scroll to position [57, 0]
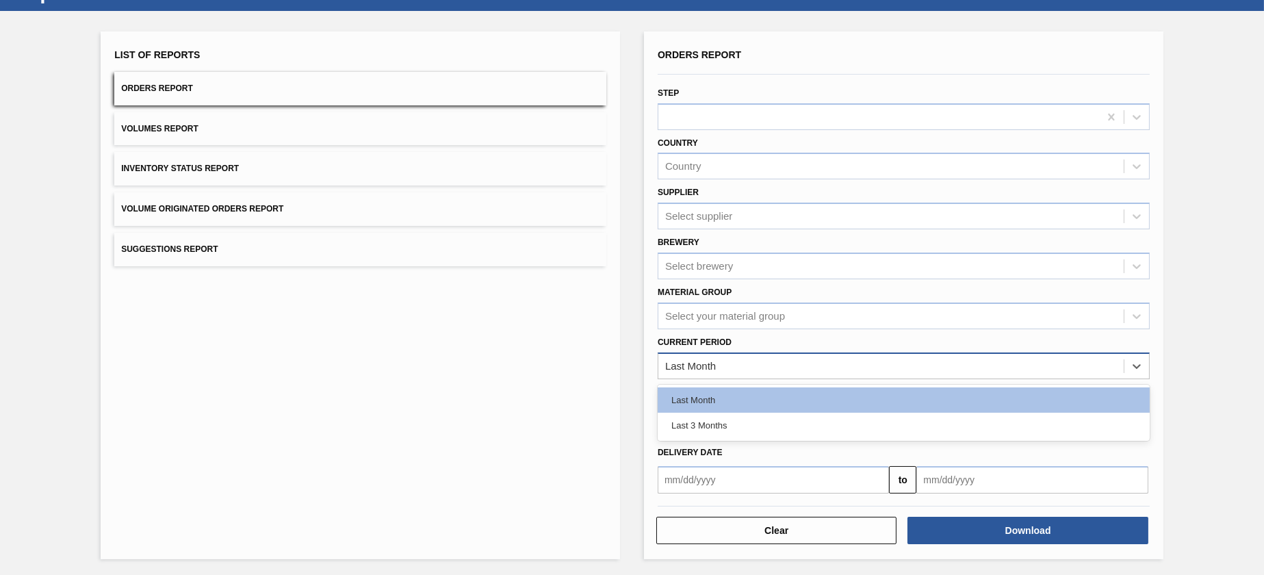
click at [788, 352] on div "Last Month" at bounding box center [904, 365] width 492 height 27
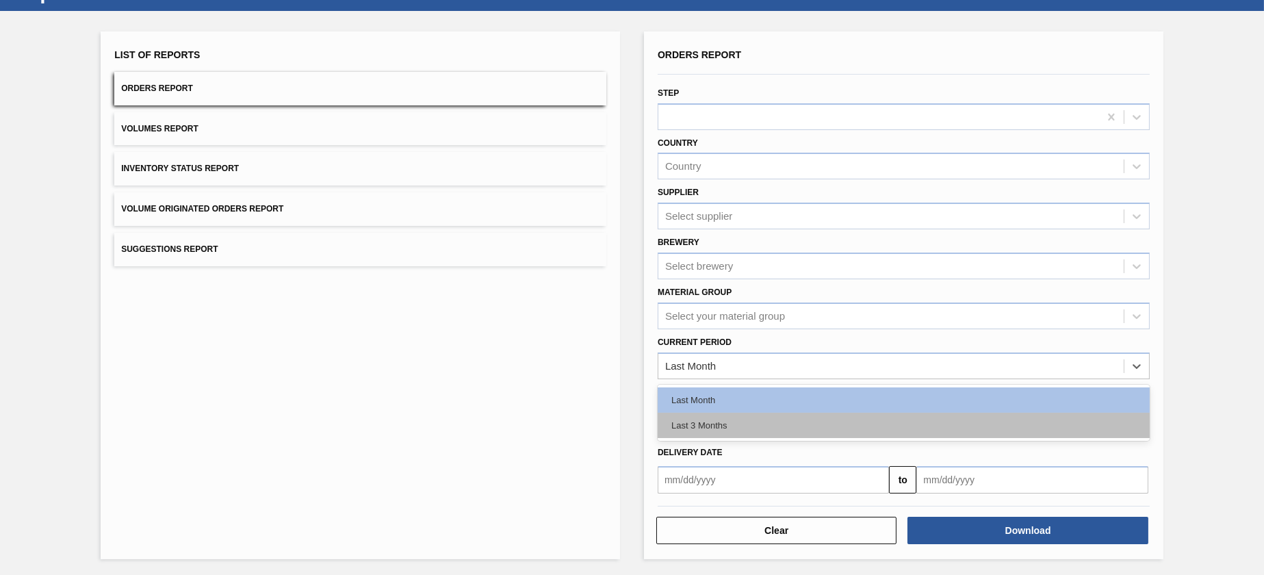
click at [771, 415] on div "Last 3 Months" at bounding box center [904, 425] width 492 height 25
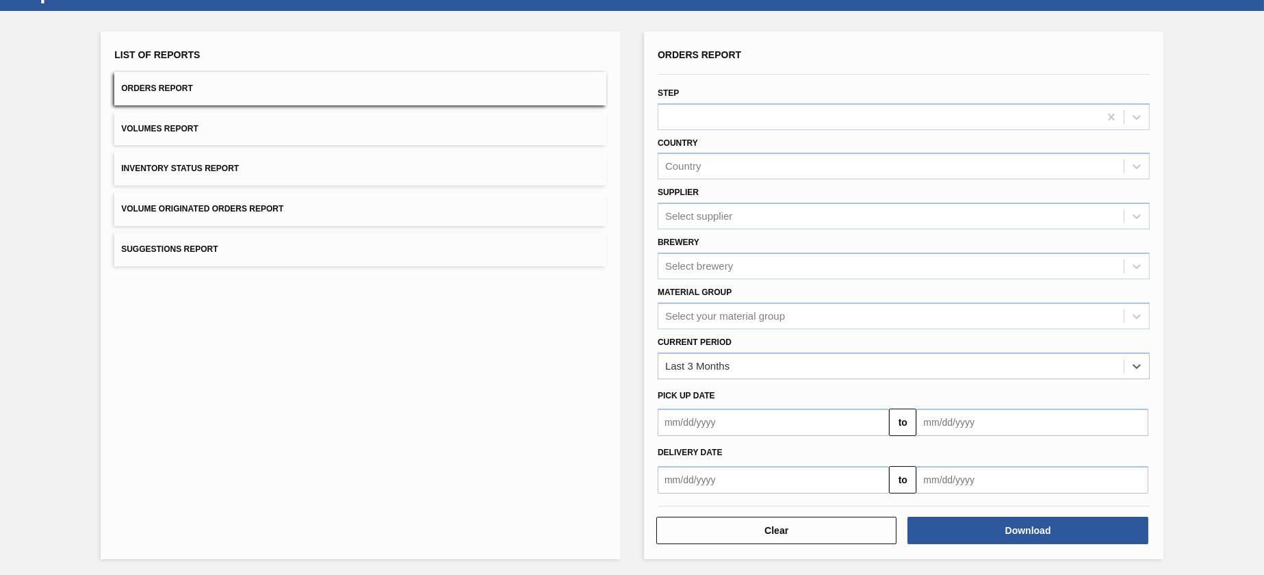
click at [938, 476] on input "text" at bounding box center [1031, 479] width 231 height 27
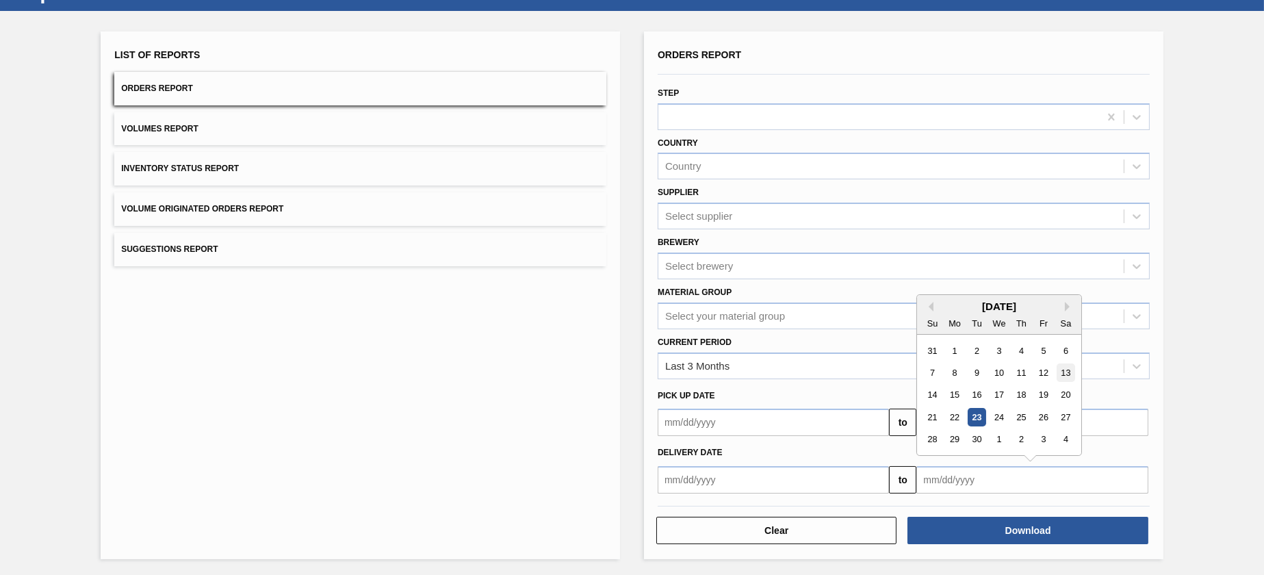
click at [1071, 371] on div "13" at bounding box center [1065, 372] width 18 height 18
type input "09/13/2025"
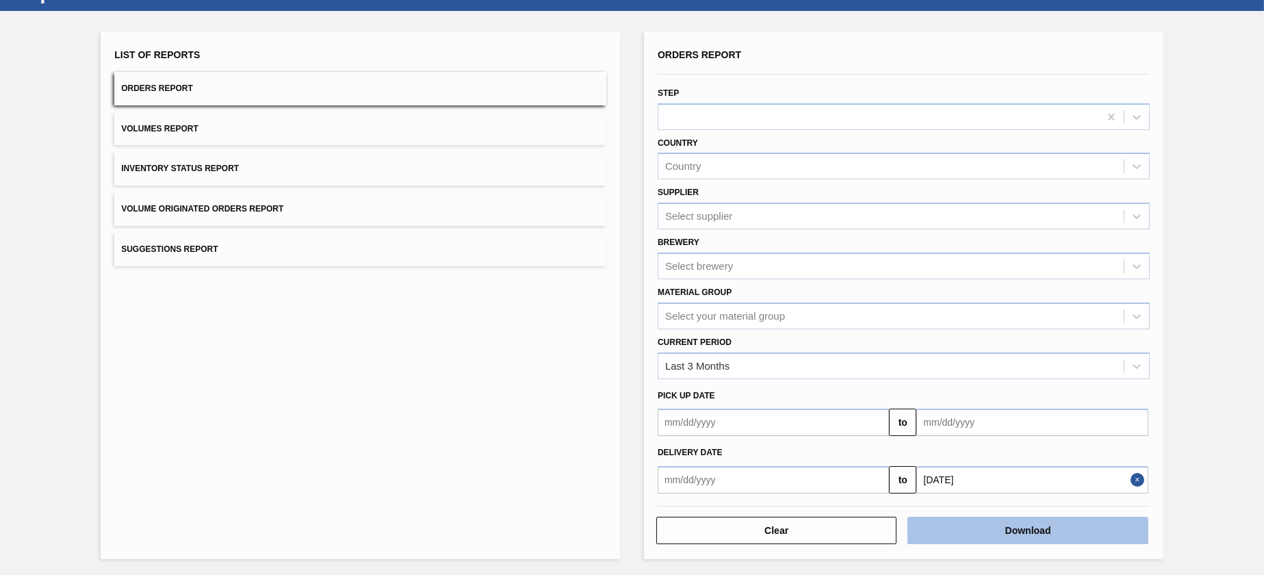
click at [995, 532] on button "Download" at bounding box center [1027, 530] width 240 height 27
